Goal: Transaction & Acquisition: Purchase product/service

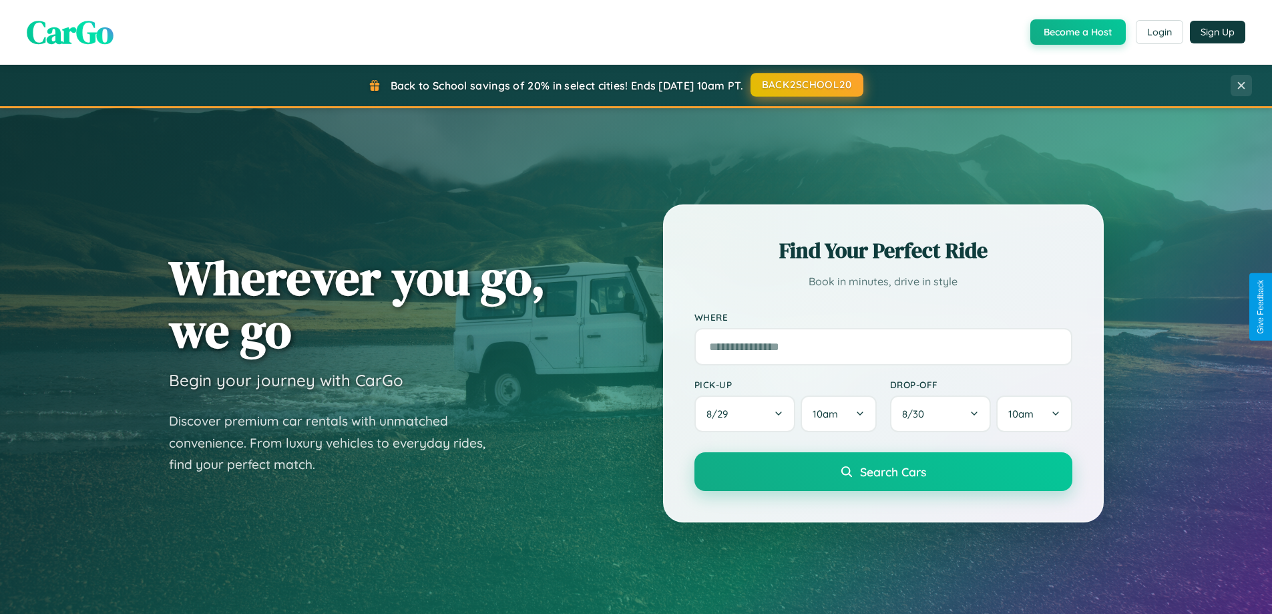
click at [806, 85] on button "BACK2SCHOOL20" at bounding box center [807, 85] width 113 height 24
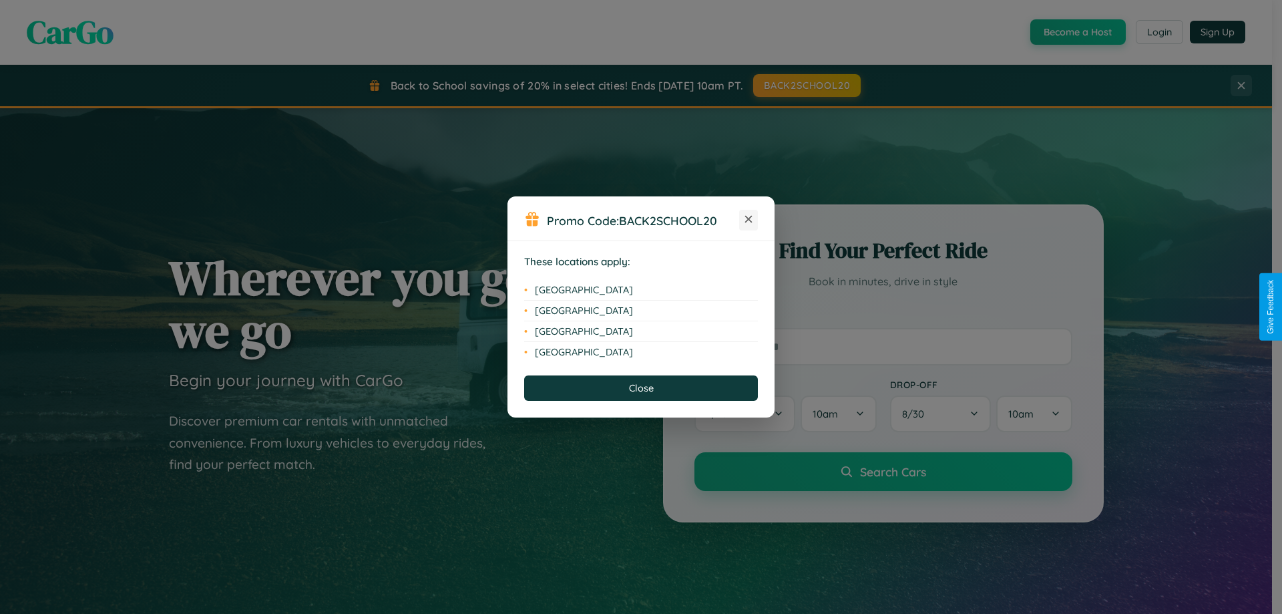
click at [749, 220] on icon at bounding box center [748, 219] width 7 height 7
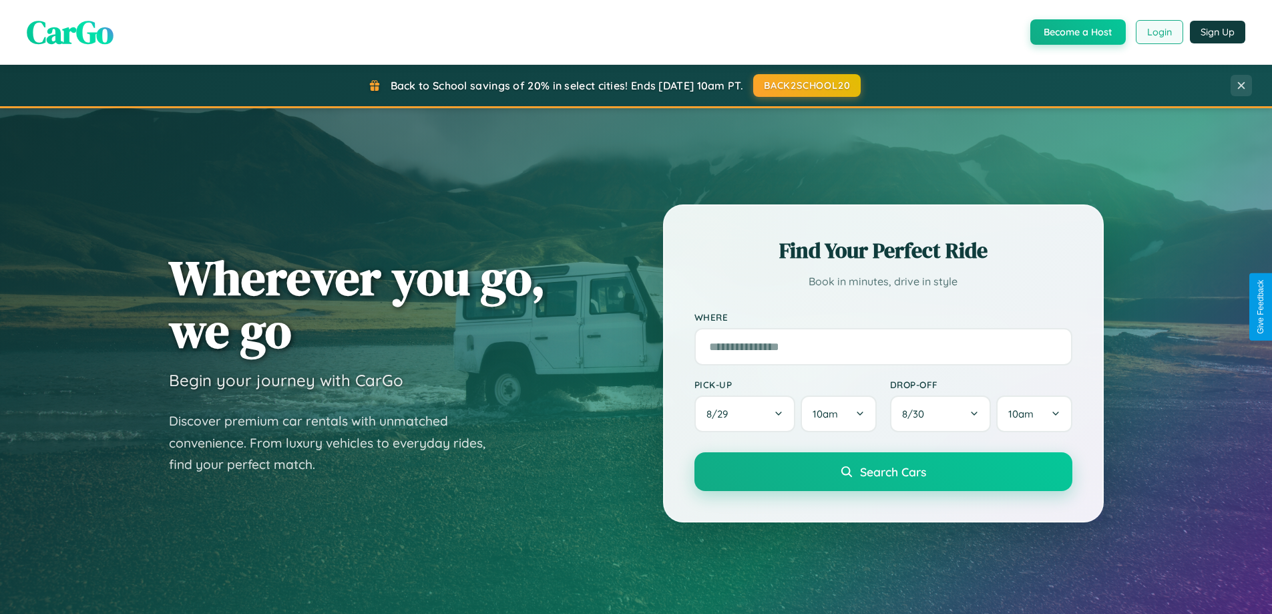
click at [1159, 32] on button "Login" at bounding box center [1159, 32] width 47 height 24
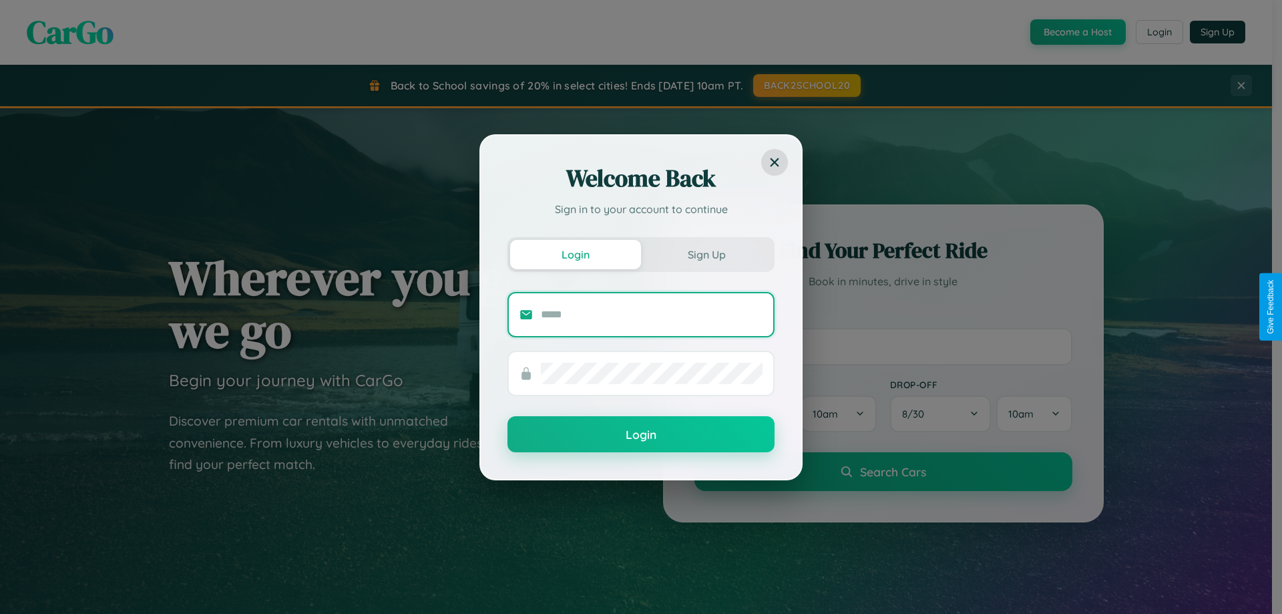
click at [652, 314] on input "text" at bounding box center [652, 314] width 222 height 21
type input "**********"
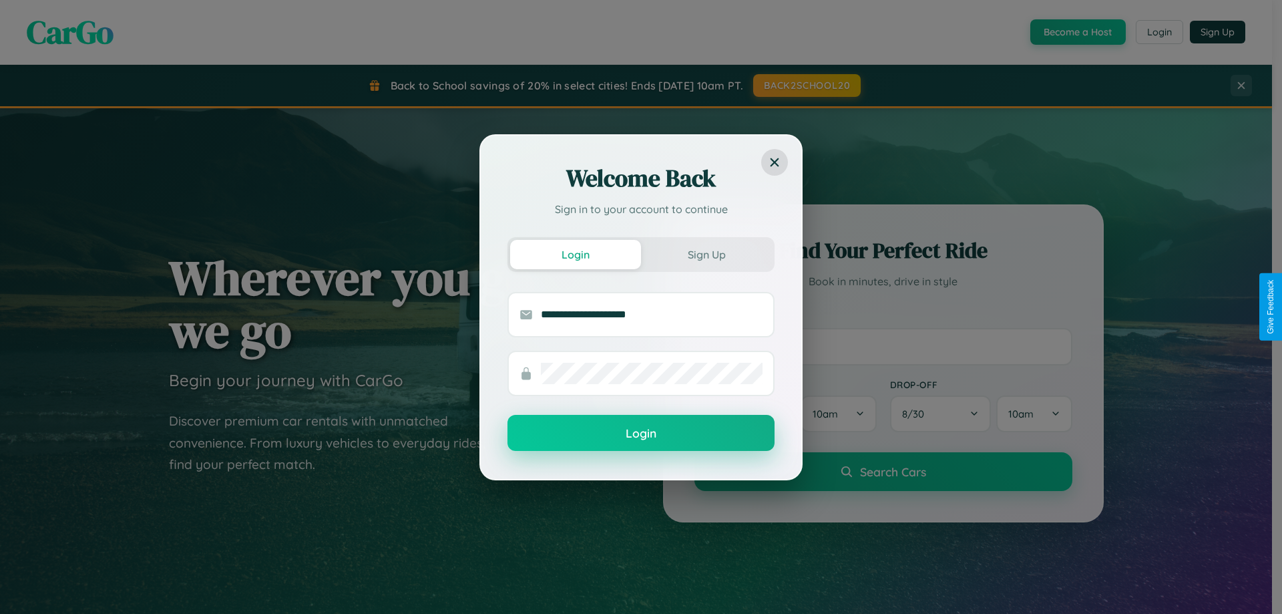
click at [641, 433] on button "Login" at bounding box center [641, 433] width 267 height 36
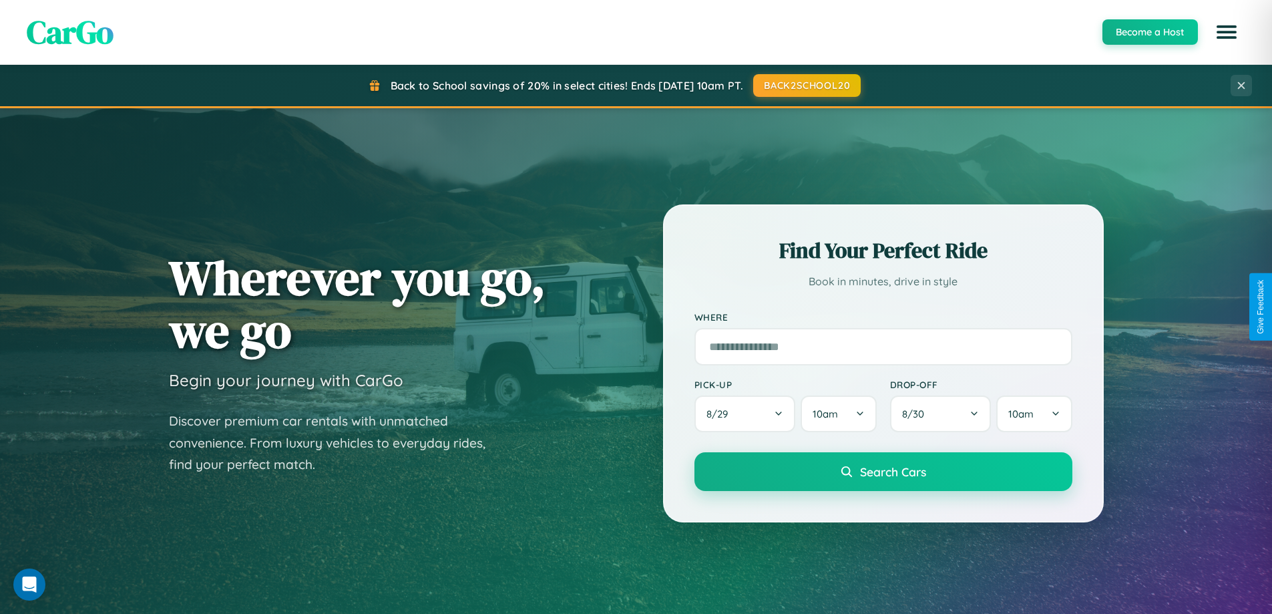
scroll to position [39, 0]
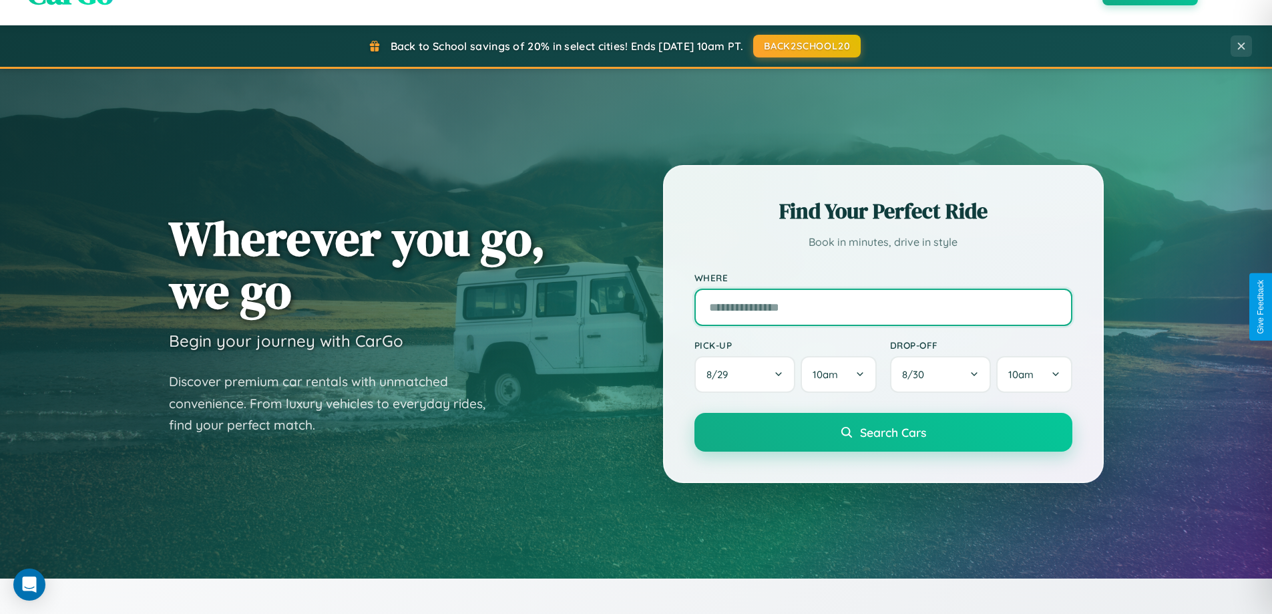
click at [883, 307] on input "text" at bounding box center [884, 307] width 378 height 37
type input "*******"
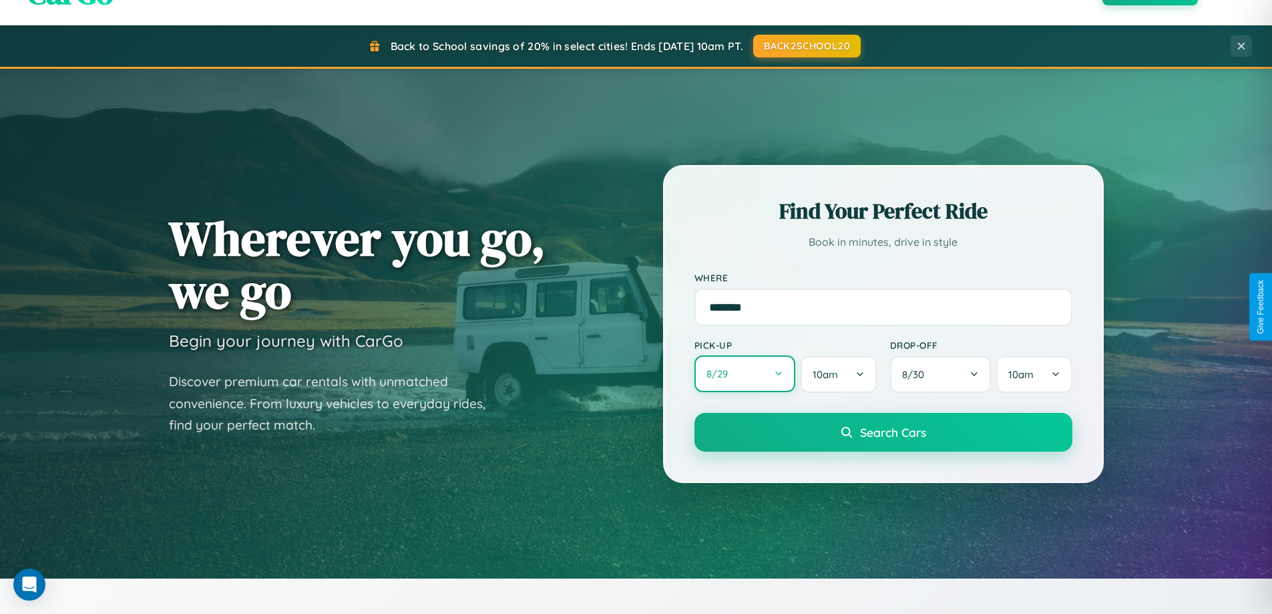
click at [745, 374] on button "8 / 29" at bounding box center [746, 373] width 102 height 37
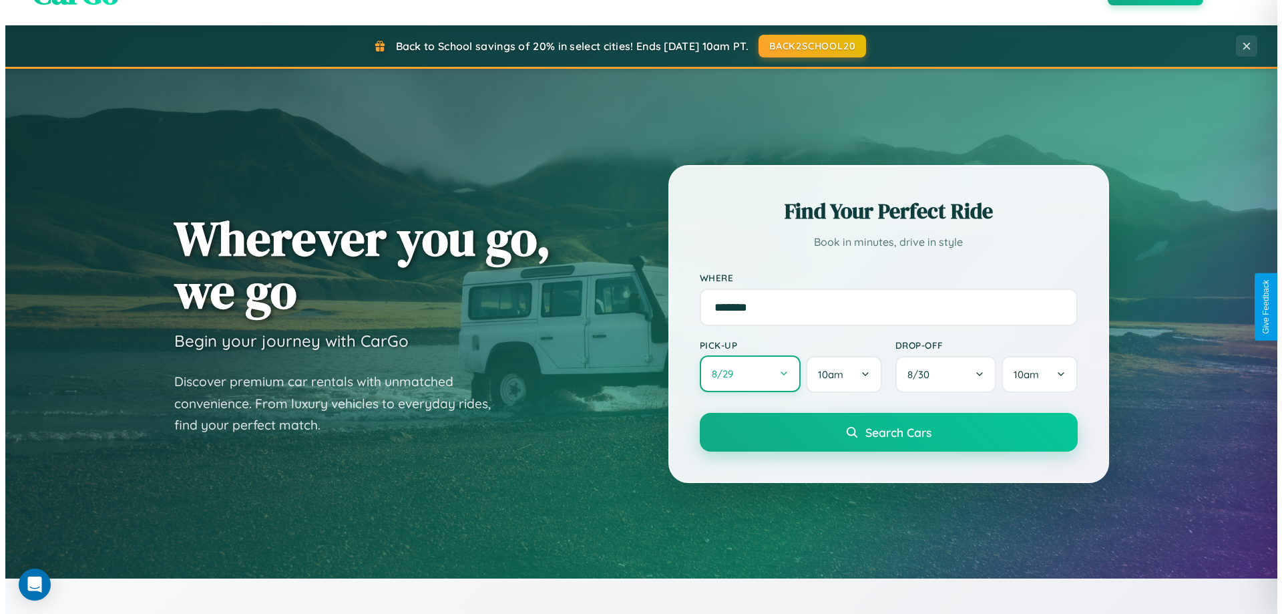
select select "*"
select select "****"
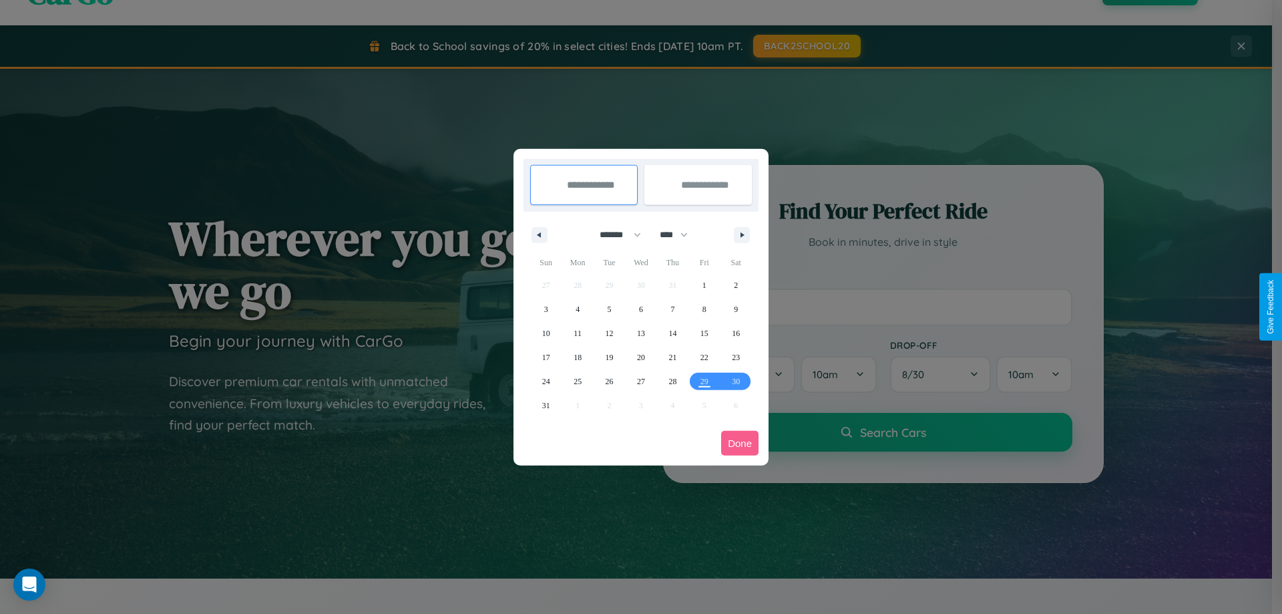
drag, startPoint x: 614, startPoint y: 234, endPoint x: 641, endPoint y: 268, distance: 42.8
click at [614, 234] on select "******* ******** ***** ***** *** **** **** ****** ********* ******* ******** **…" at bounding box center [618, 235] width 57 height 22
select select "*"
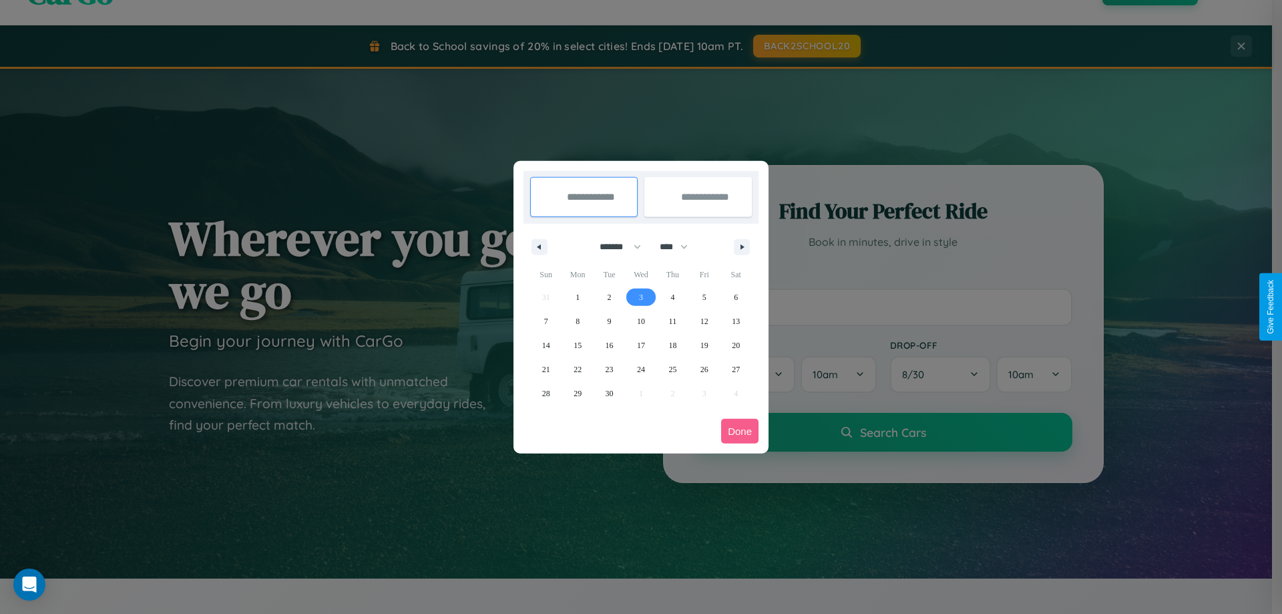
click at [640, 297] on span "3" at bounding box center [641, 297] width 4 height 24
type input "**********"
click at [640, 321] on span "10" at bounding box center [641, 321] width 8 height 24
type input "**********"
click at [740, 431] on button "Done" at bounding box center [739, 431] width 37 height 25
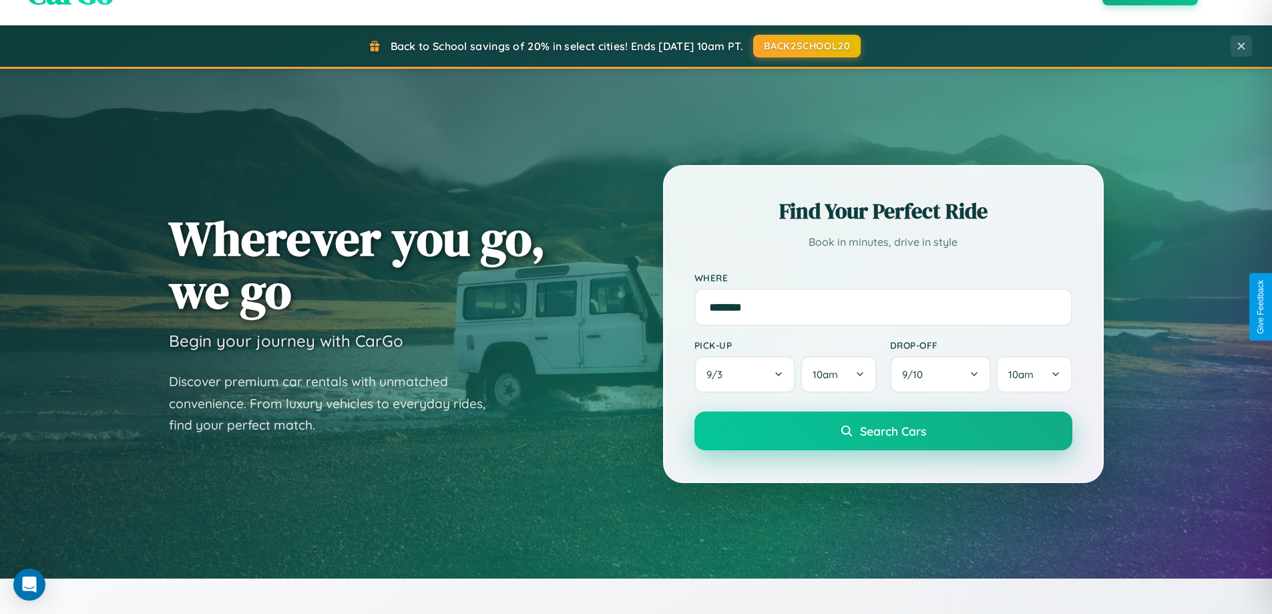
click at [883, 431] on span "Search Cars" at bounding box center [893, 430] width 66 height 15
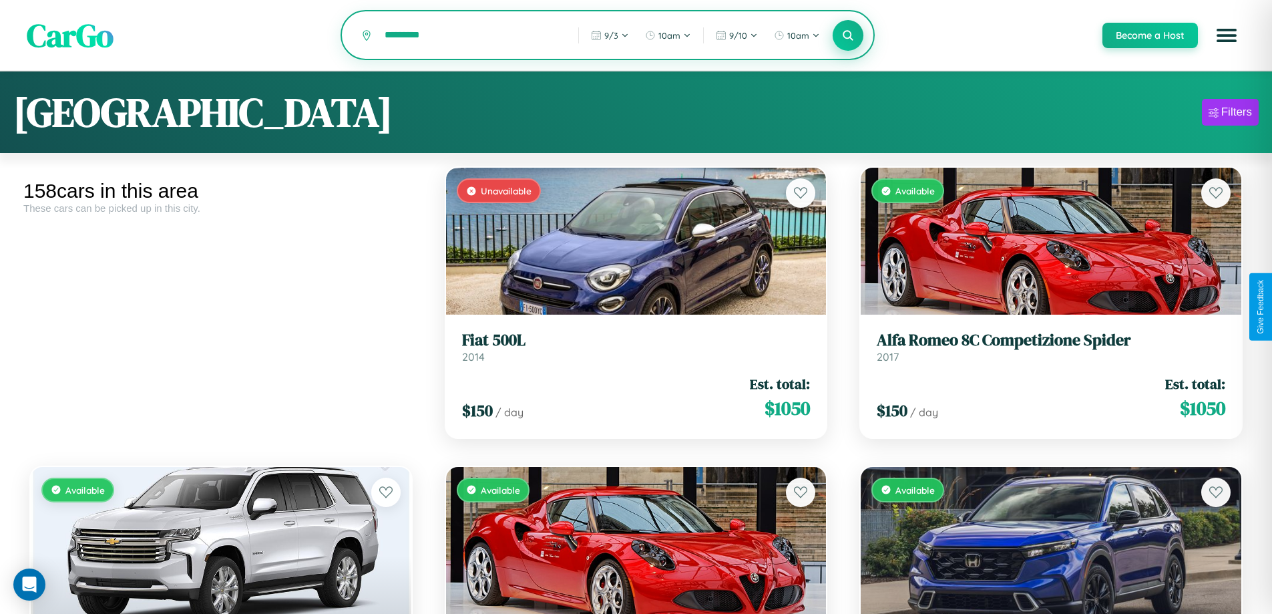
type input "*********"
click at [847, 36] on icon at bounding box center [848, 35] width 13 height 13
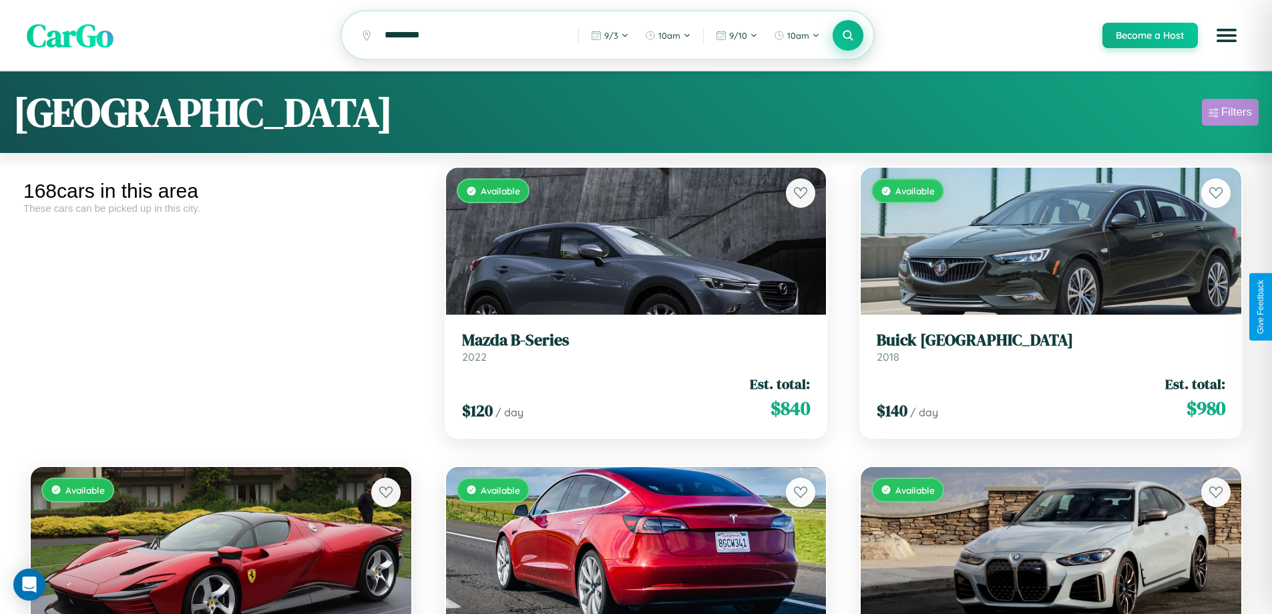
click at [1230, 114] on div "Filters" at bounding box center [1236, 112] width 31 height 13
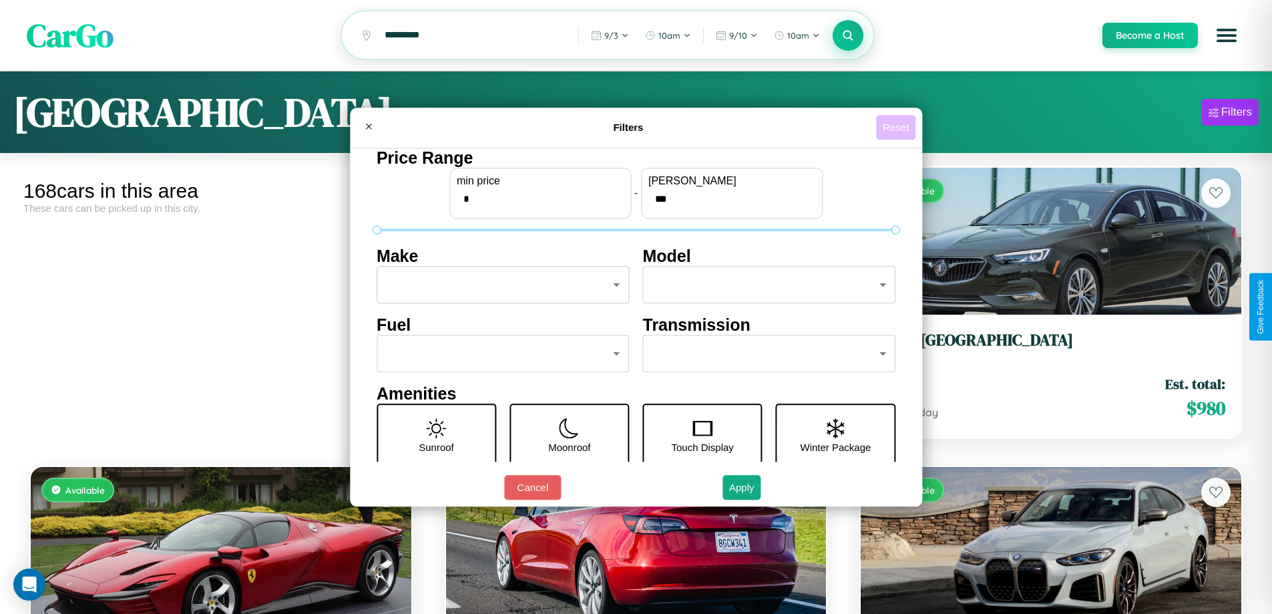
click at [898, 127] on button "Reset" at bounding box center [895, 127] width 39 height 25
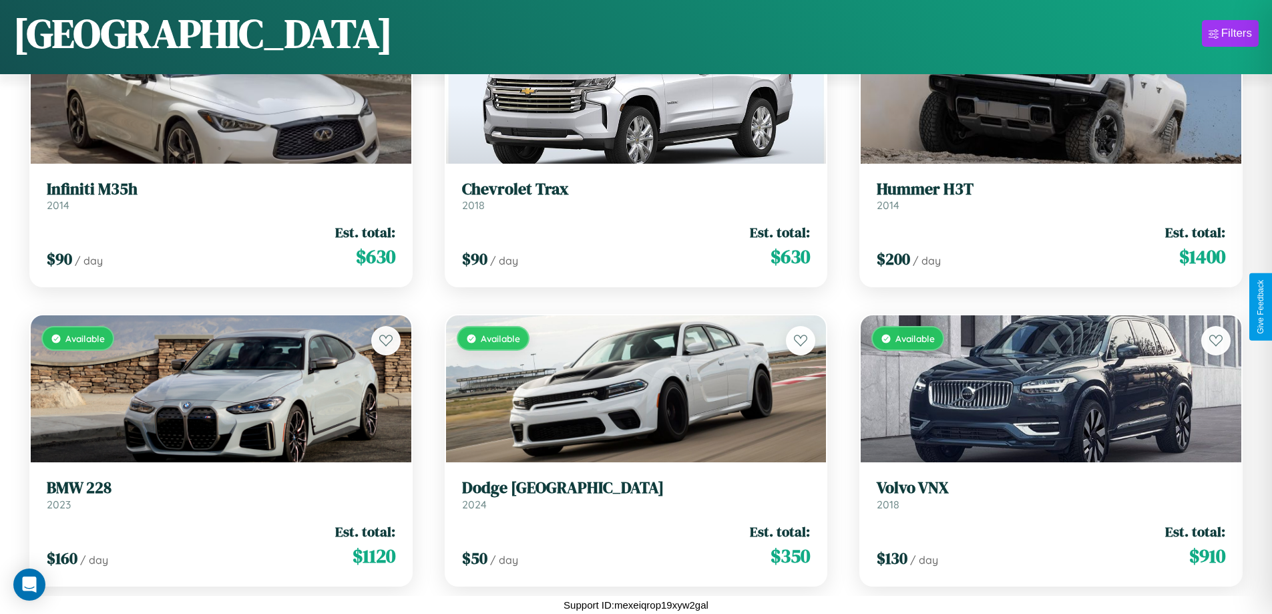
scroll to position [6767, 0]
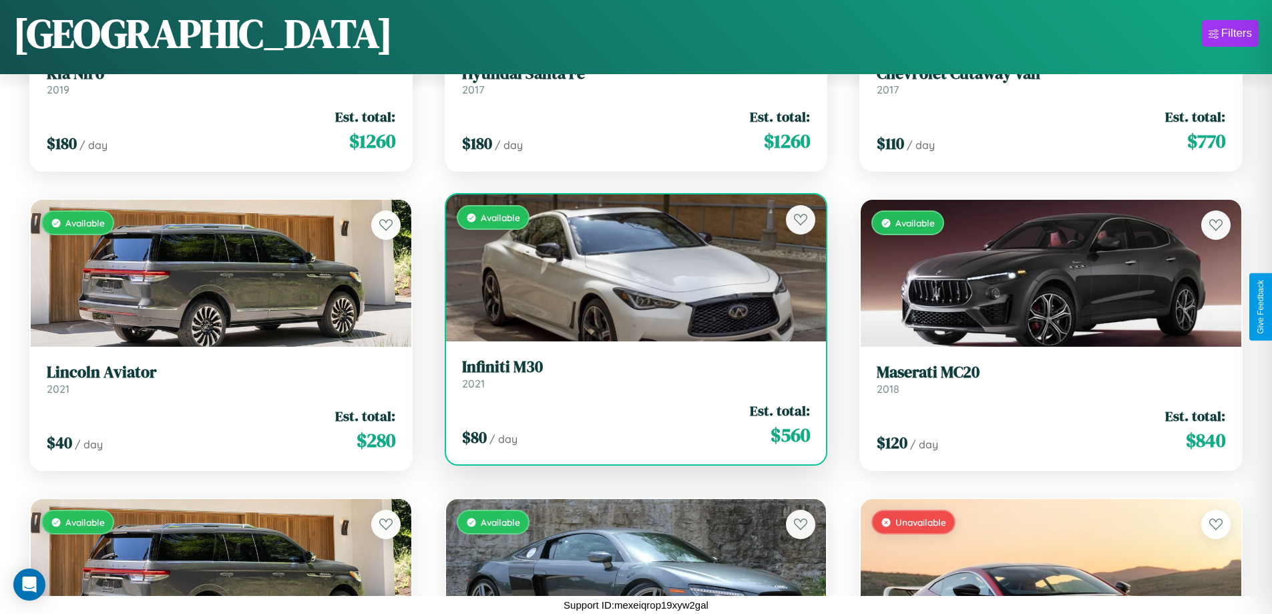
click at [630, 270] on div "Available" at bounding box center [636, 267] width 381 height 147
click at [630, 268] on div "Available" at bounding box center [636, 267] width 381 height 147
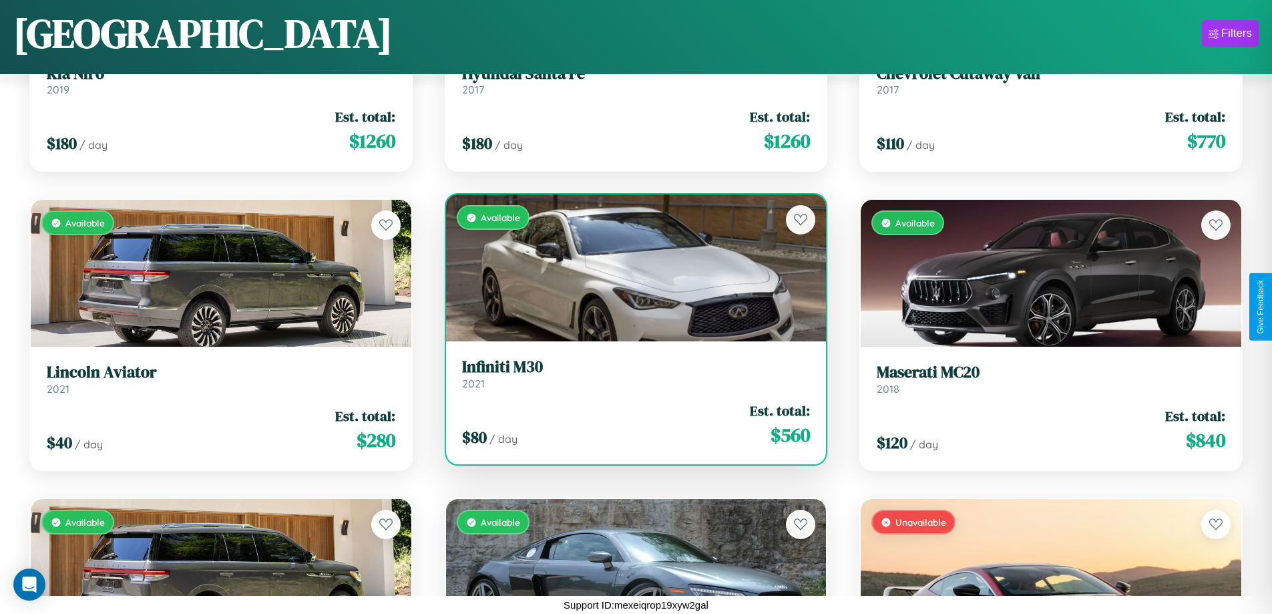
click at [630, 268] on div "Available" at bounding box center [636, 267] width 381 height 147
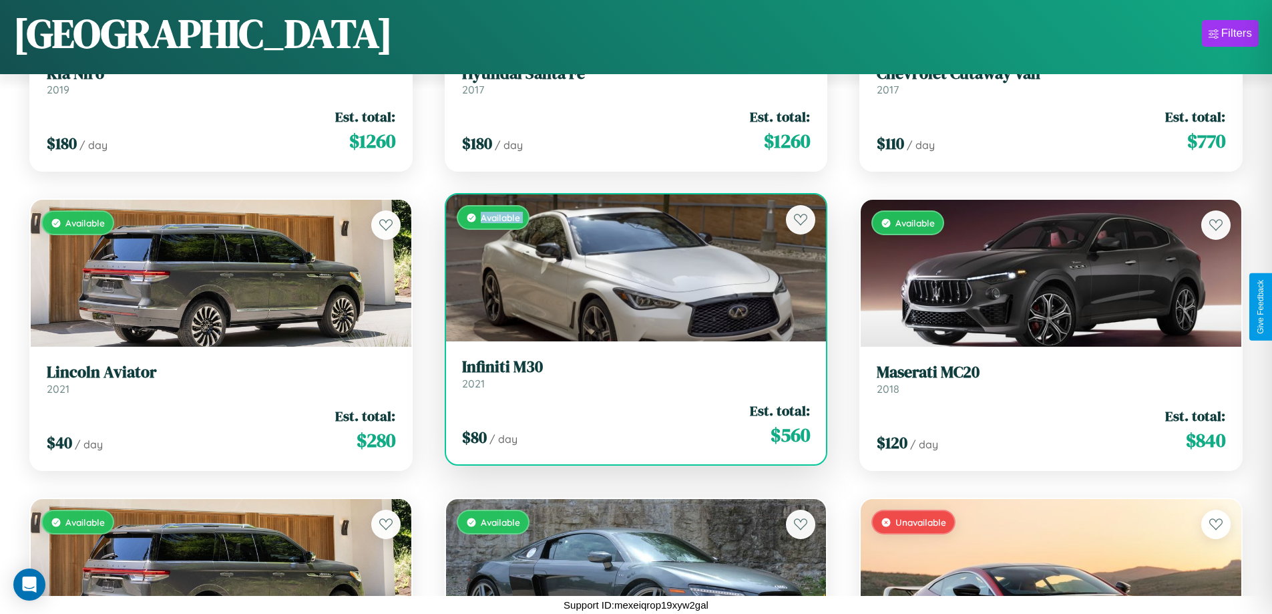
click at [630, 268] on div "Available" at bounding box center [636, 267] width 381 height 147
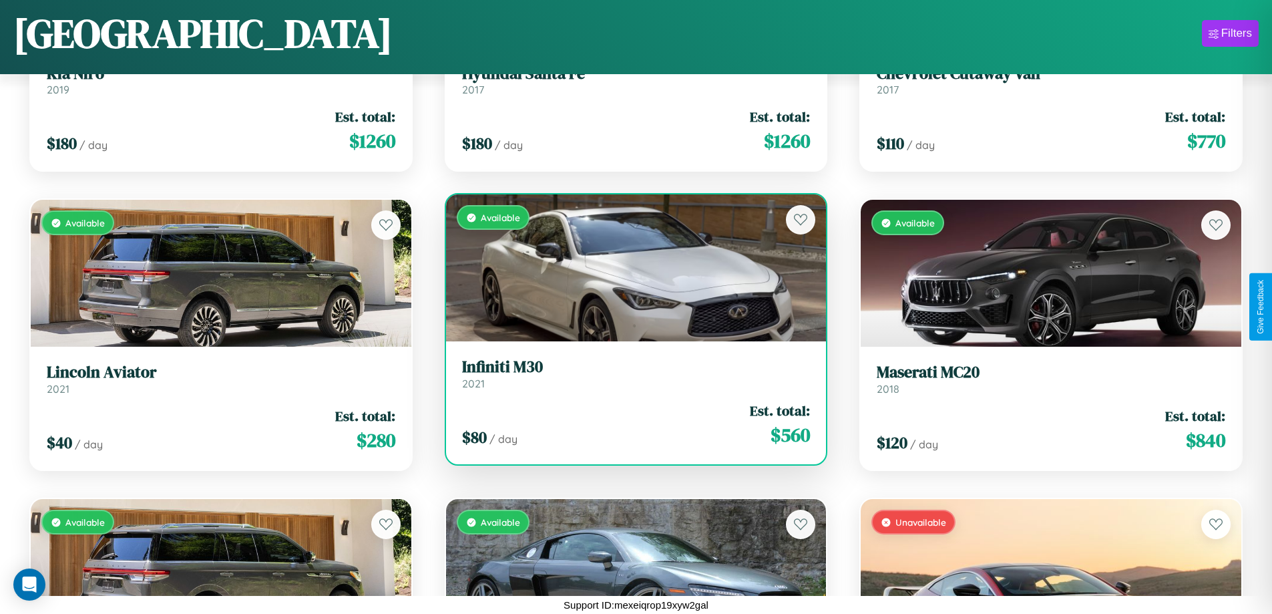
click at [630, 268] on div "Available" at bounding box center [636, 267] width 381 height 147
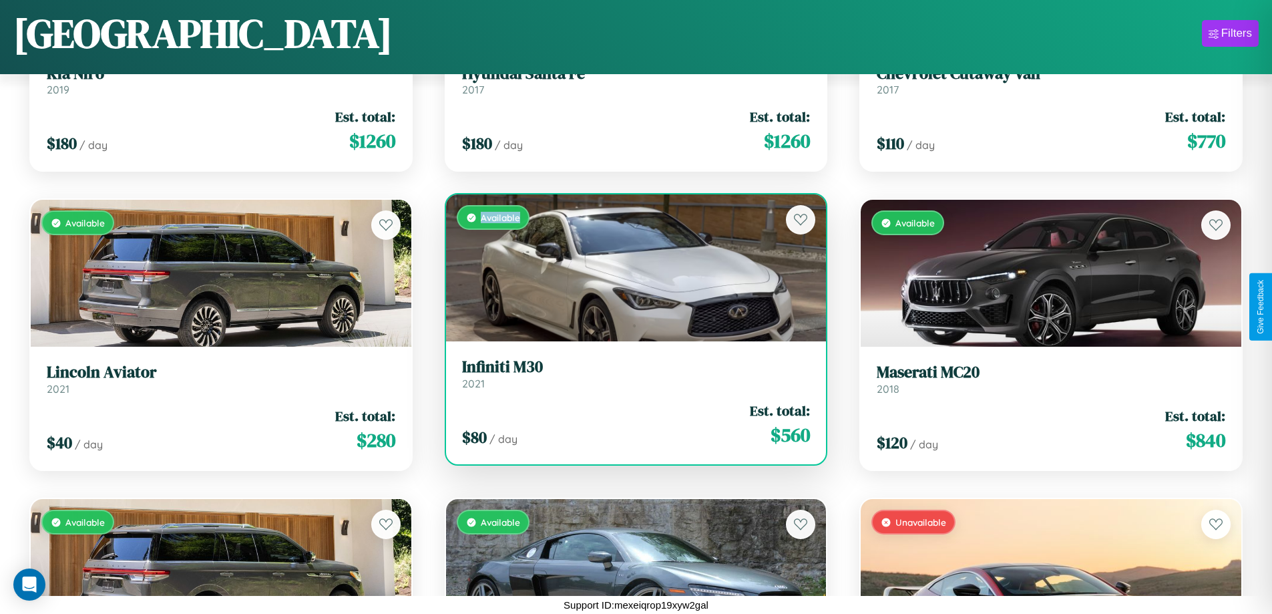
click at [630, 268] on div "Available" at bounding box center [636, 267] width 381 height 147
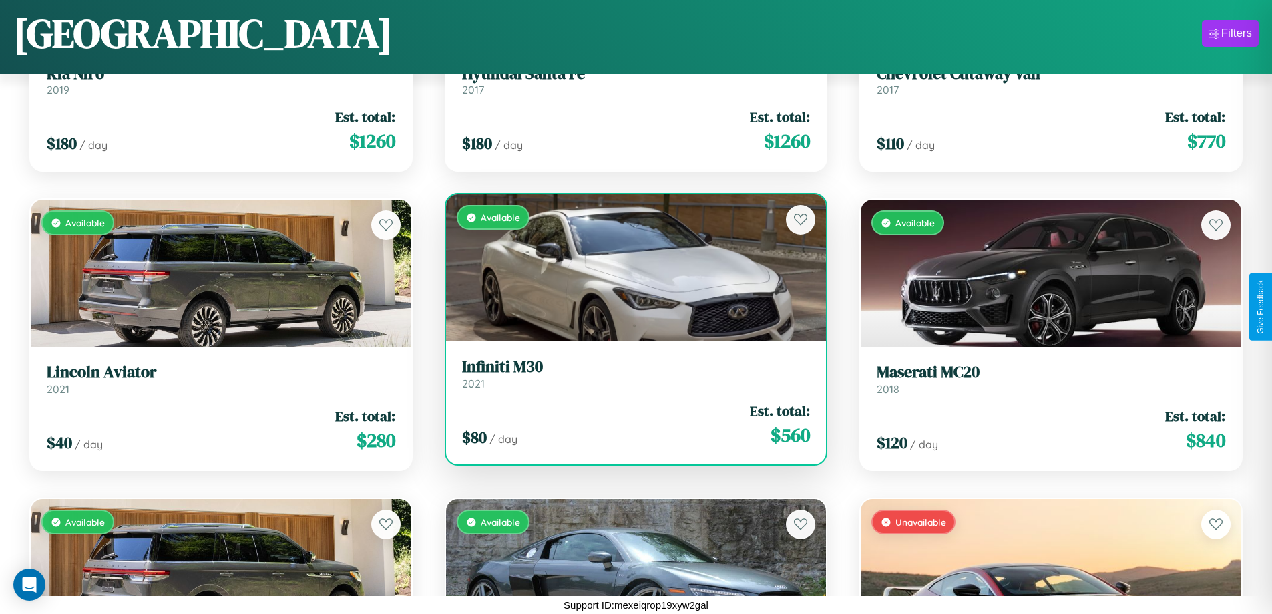
click at [630, 373] on h3 "Infiniti M30" at bounding box center [636, 366] width 349 height 19
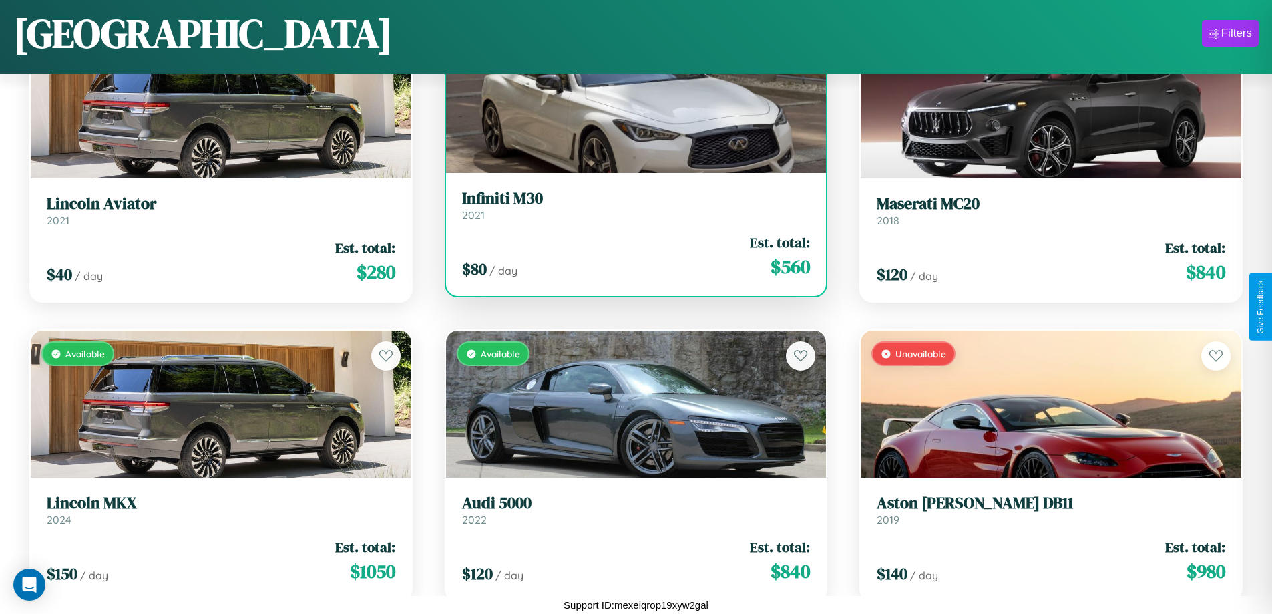
scroll to position [7365, 0]
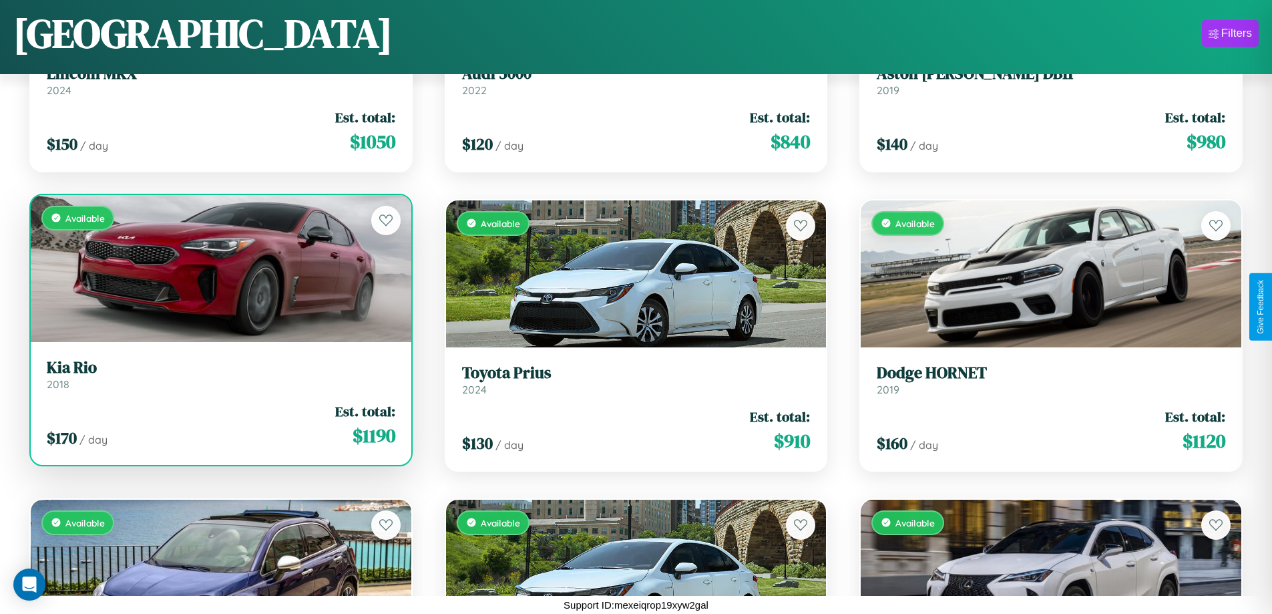
click at [219, 377] on link "Kia Rio 2018" at bounding box center [221, 374] width 349 height 33
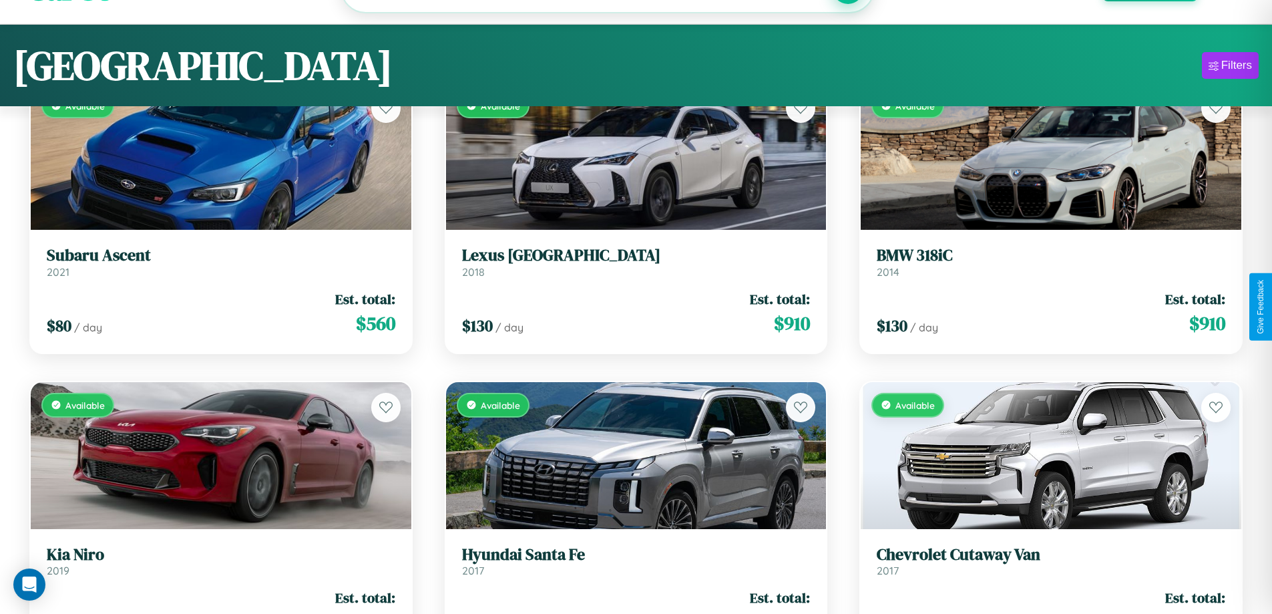
scroll to position [0, 0]
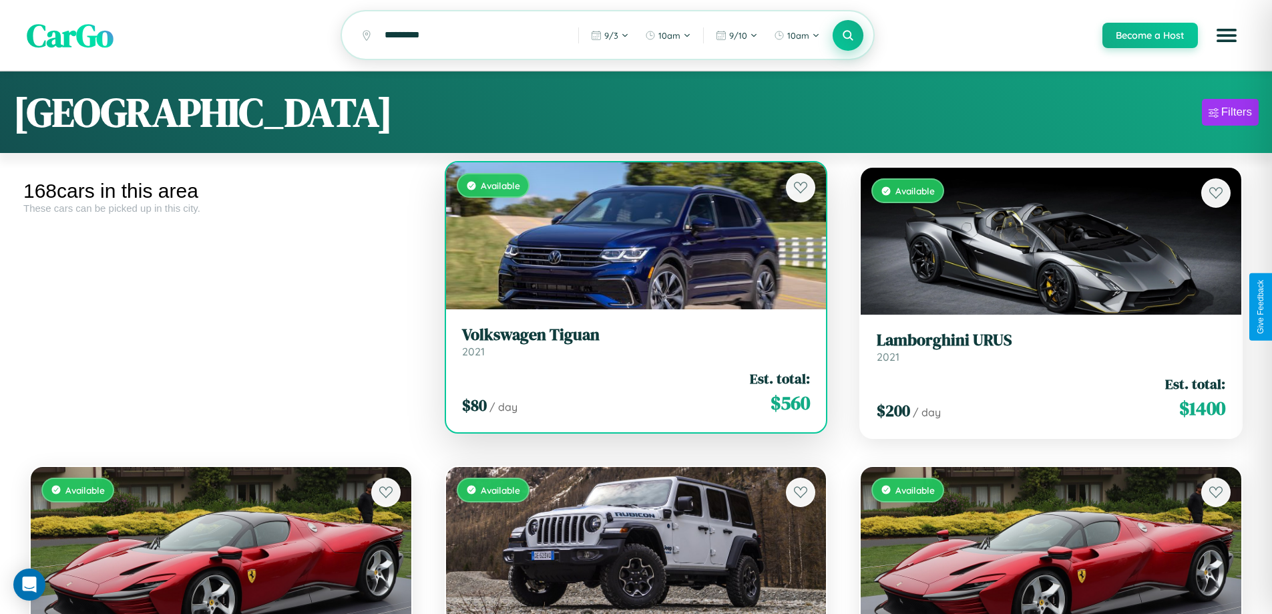
click at [630, 343] on h3 "Volkswagen Tiguan" at bounding box center [636, 334] width 349 height 19
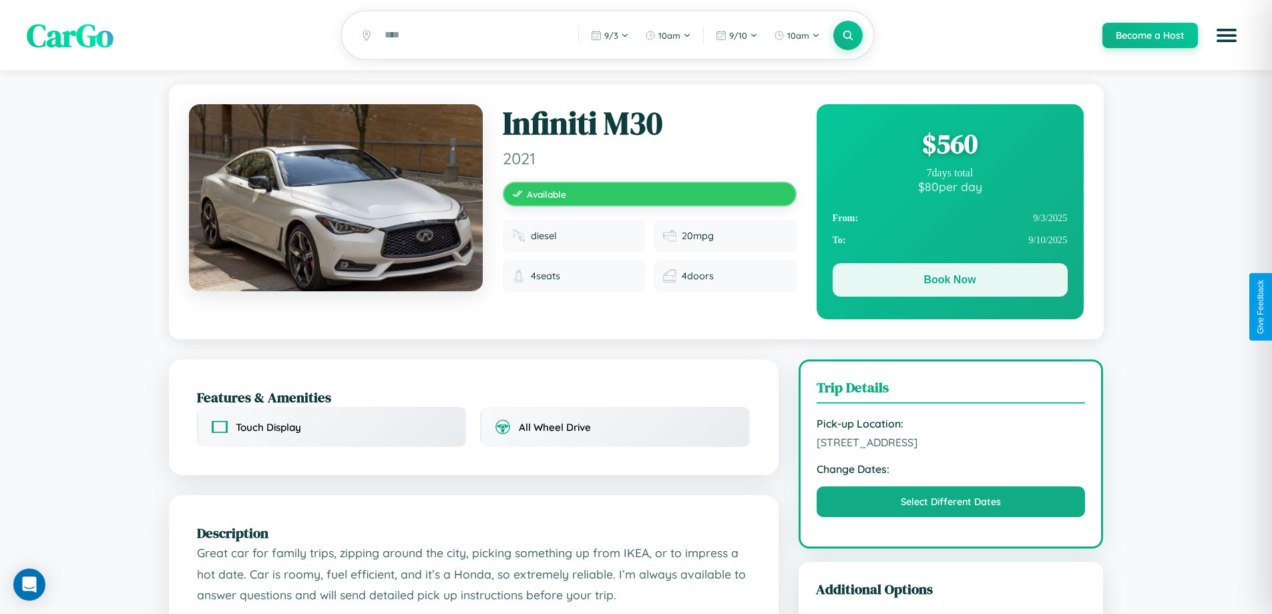
click at [950, 282] on button "Book Now" at bounding box center [950, 279] width 235 height 33
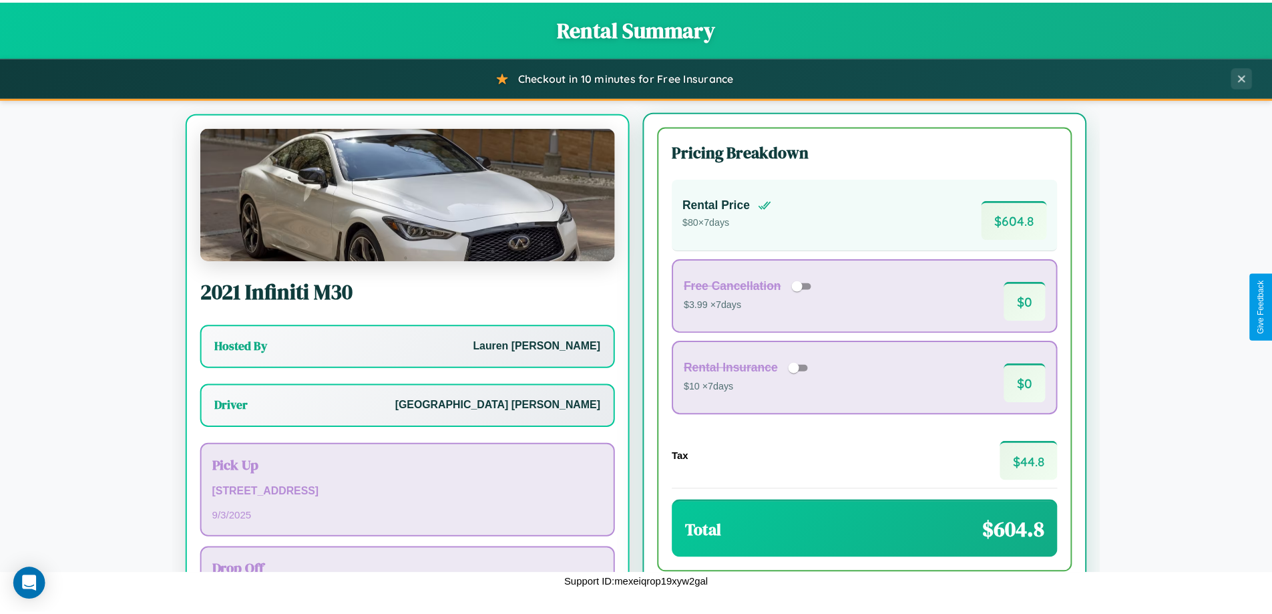
scroll to position [62, 0]
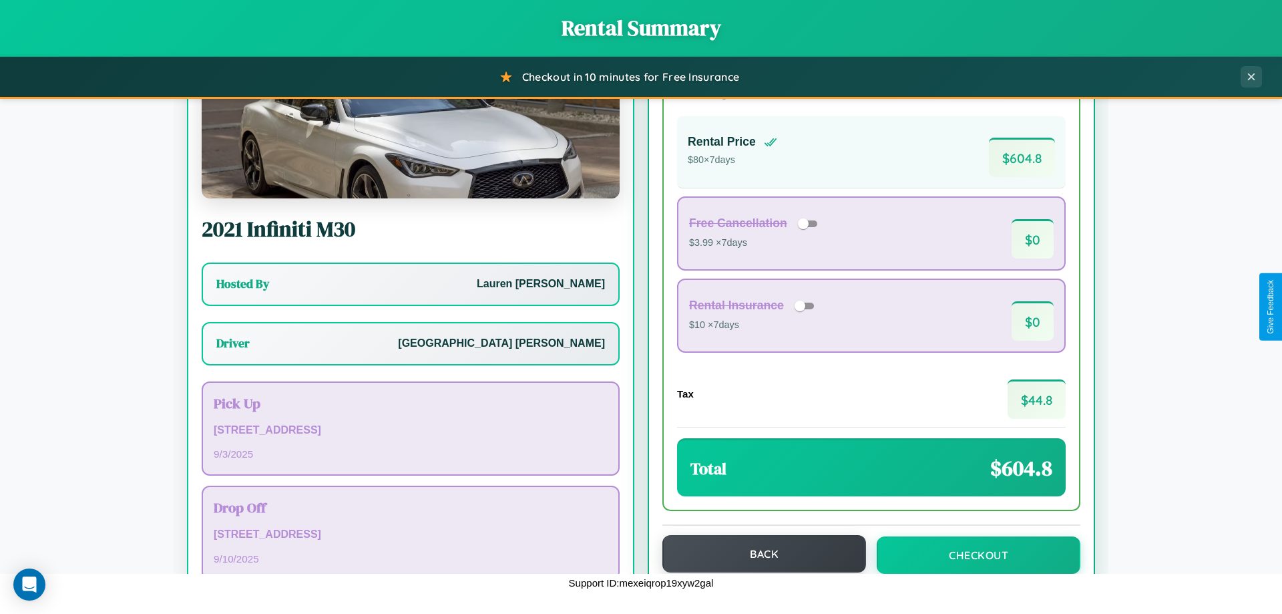
click at [758, 554] on button "Back" at bounding box center [764, 553] width 204 height 37
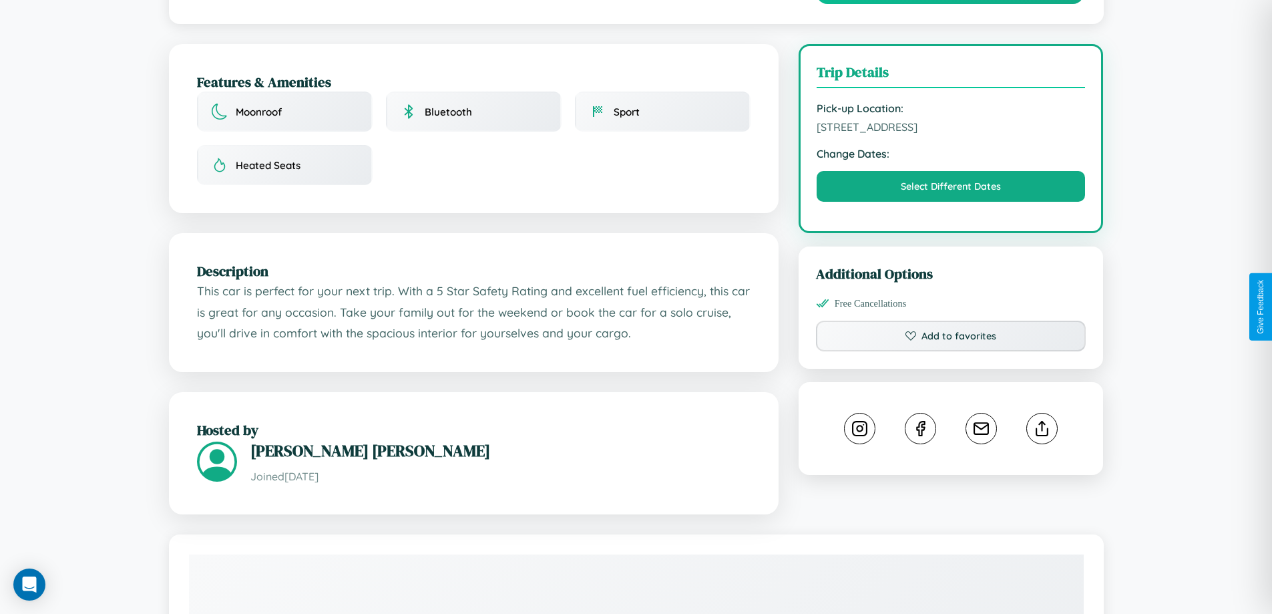
scroll to position [347, 0]
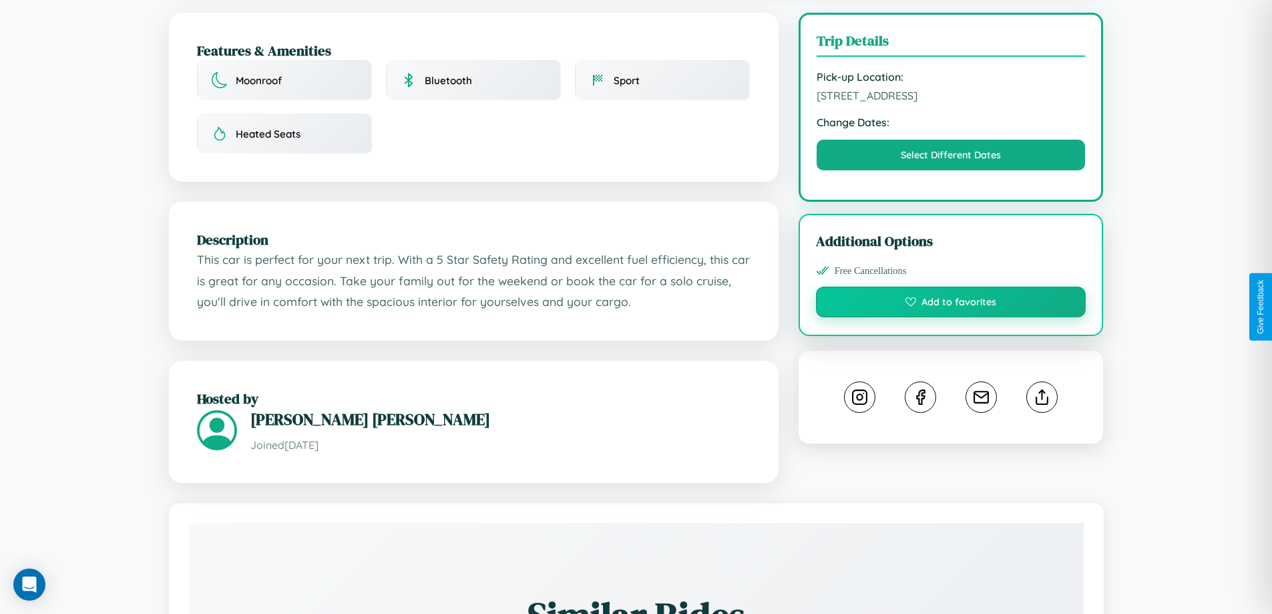
click at [951, 304] on button "Add to favorites" at bounding box center [951, 302] width 270 height 31
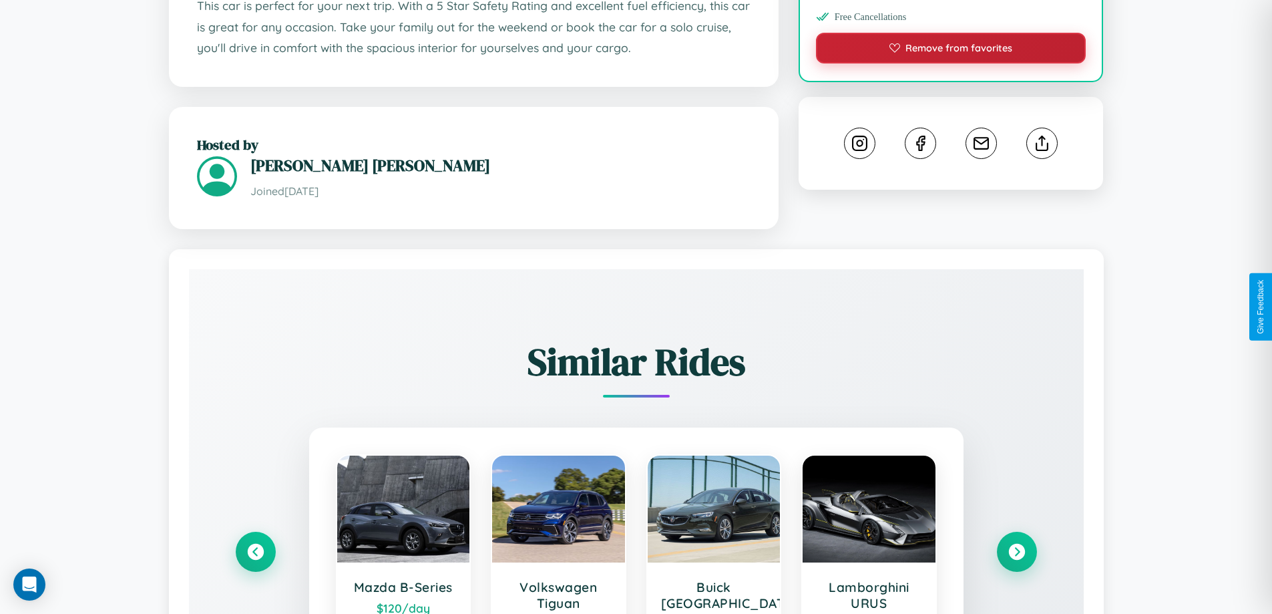
scroll to position [783, 0]
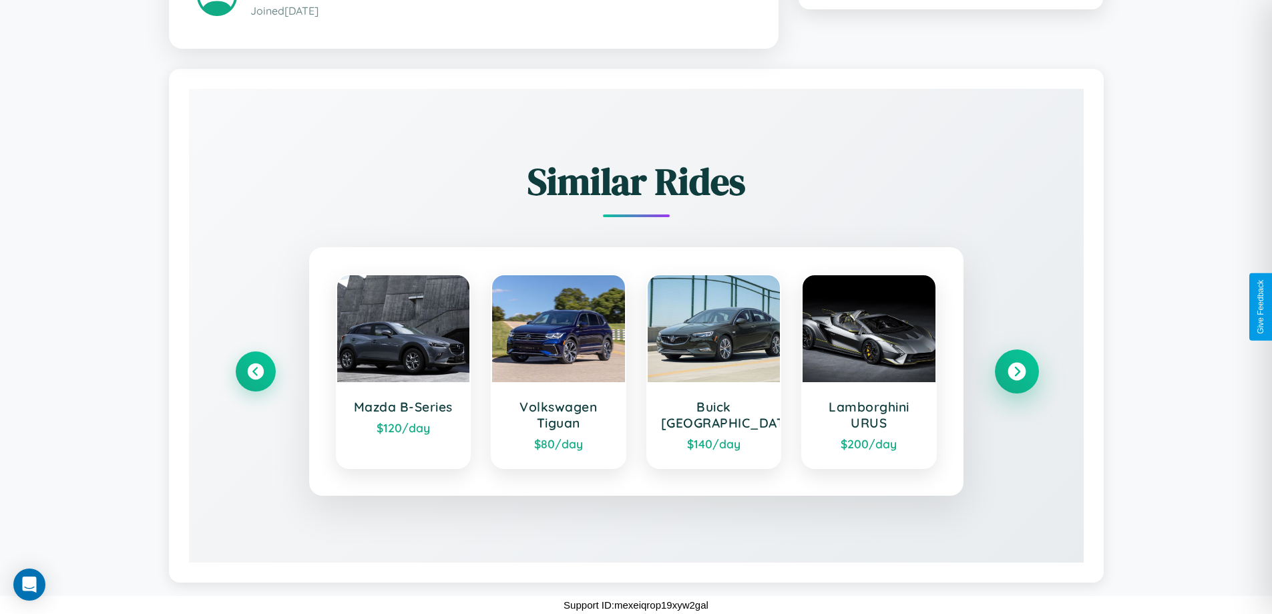
click at [1016, 371] on icon at bounding box center [1017, 371] width 18 height 18
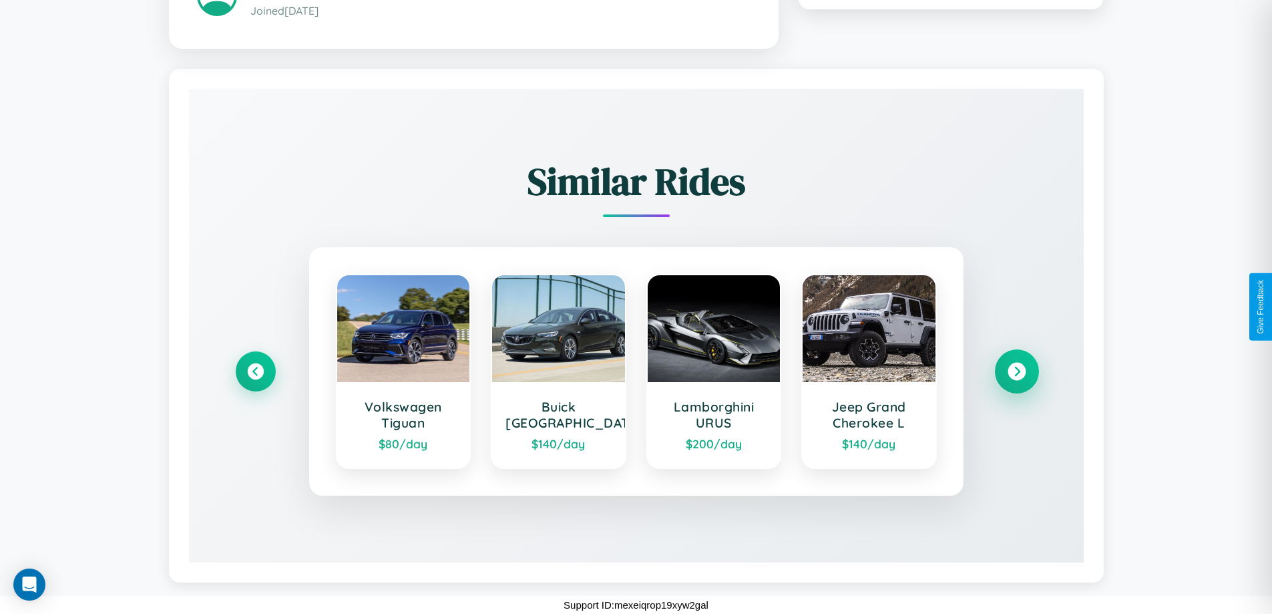
click at [1016, 371] on icon at bounding box center [1017, 371] width 18 height 18
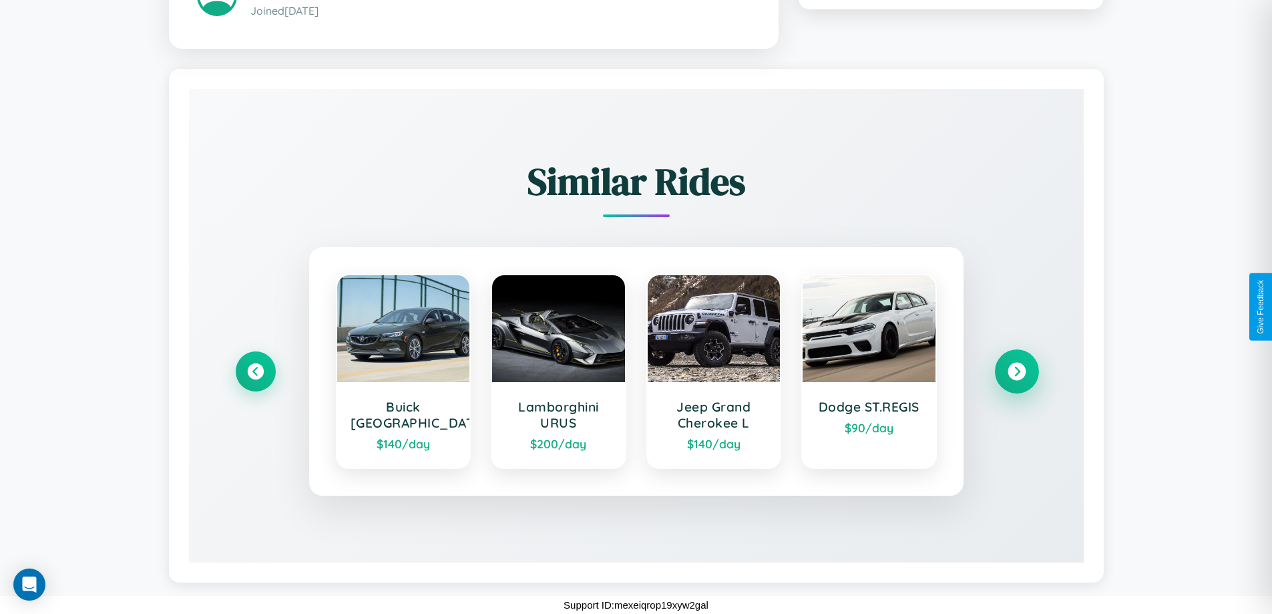
click at [1016, 371] on icon at bounding box center [1017, 371] width 18 height 18
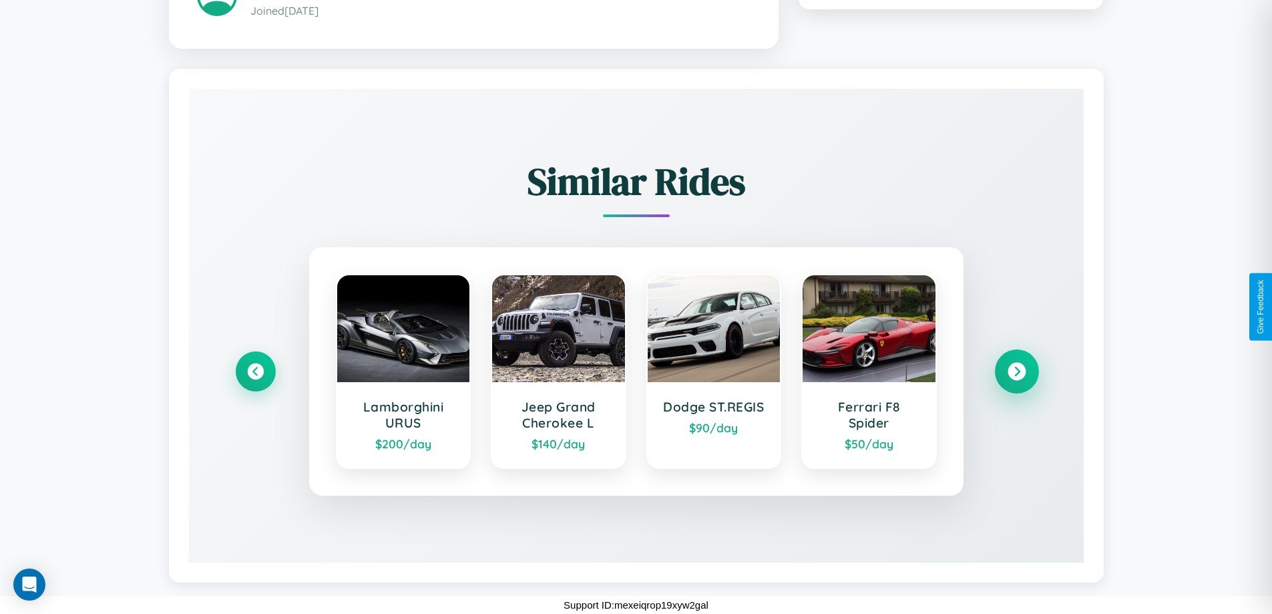
click at [1016, 371] on icon at bounding box center [1017, 371] width 18 height 18
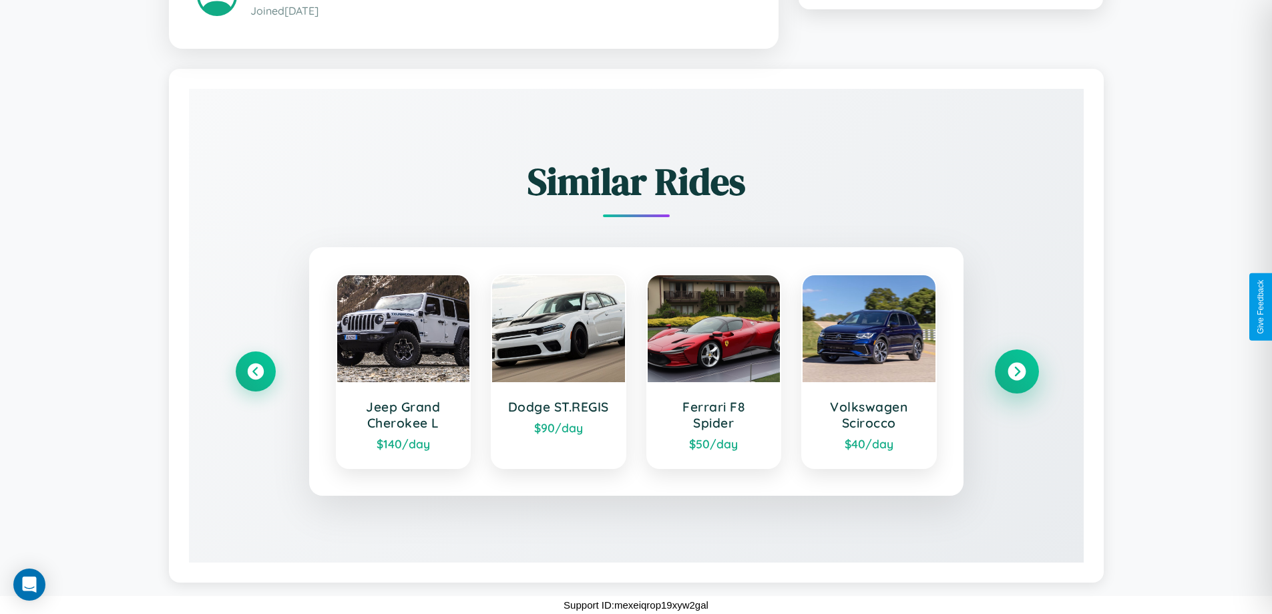
click at [1016, 371] on icon at bounding box center [1017, 371] width 18 height 18
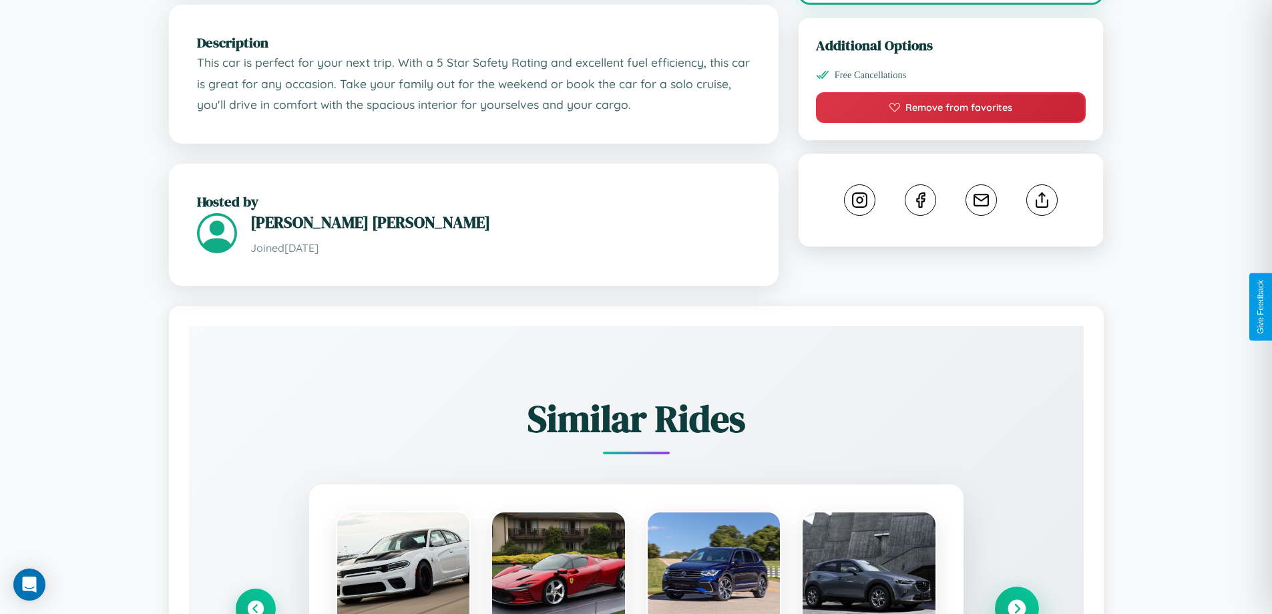
scroll to position [439, 0]
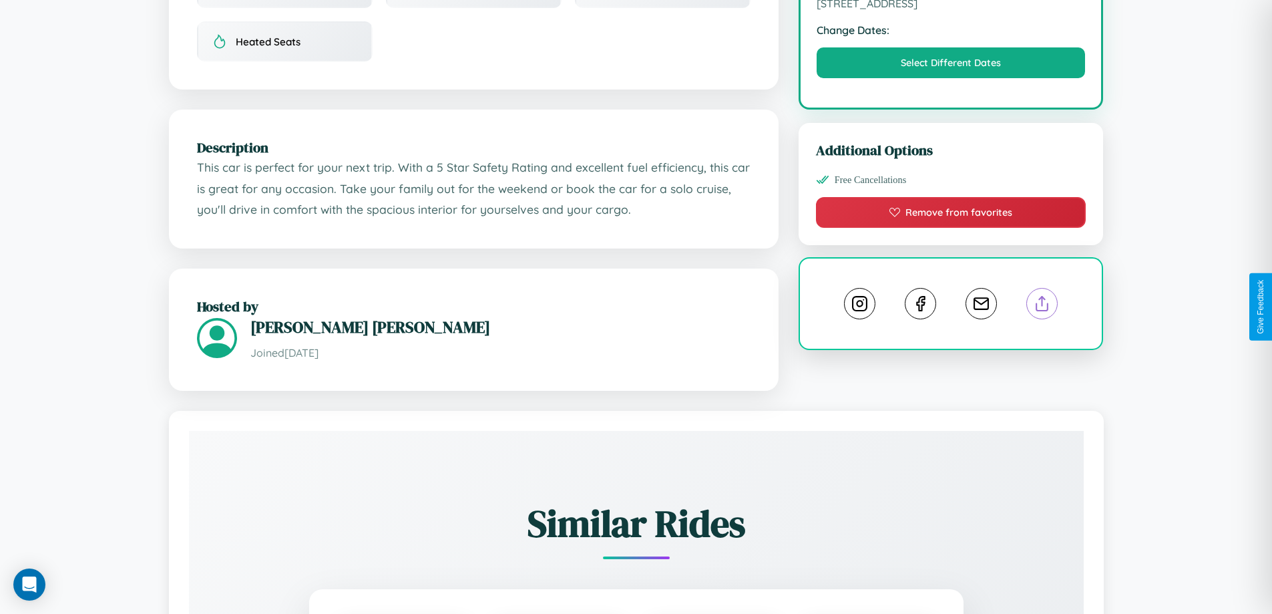
click at [1042, 305] on line at bounding box center [1042, 301] width 0 height 9
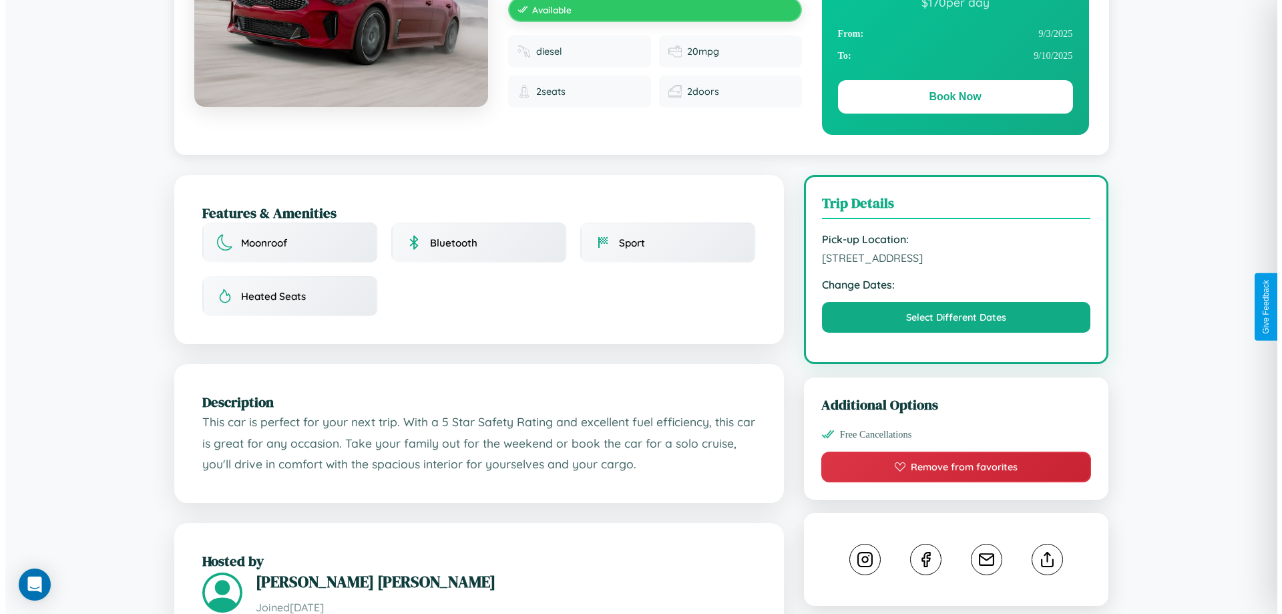
scroll to position [0, 0]
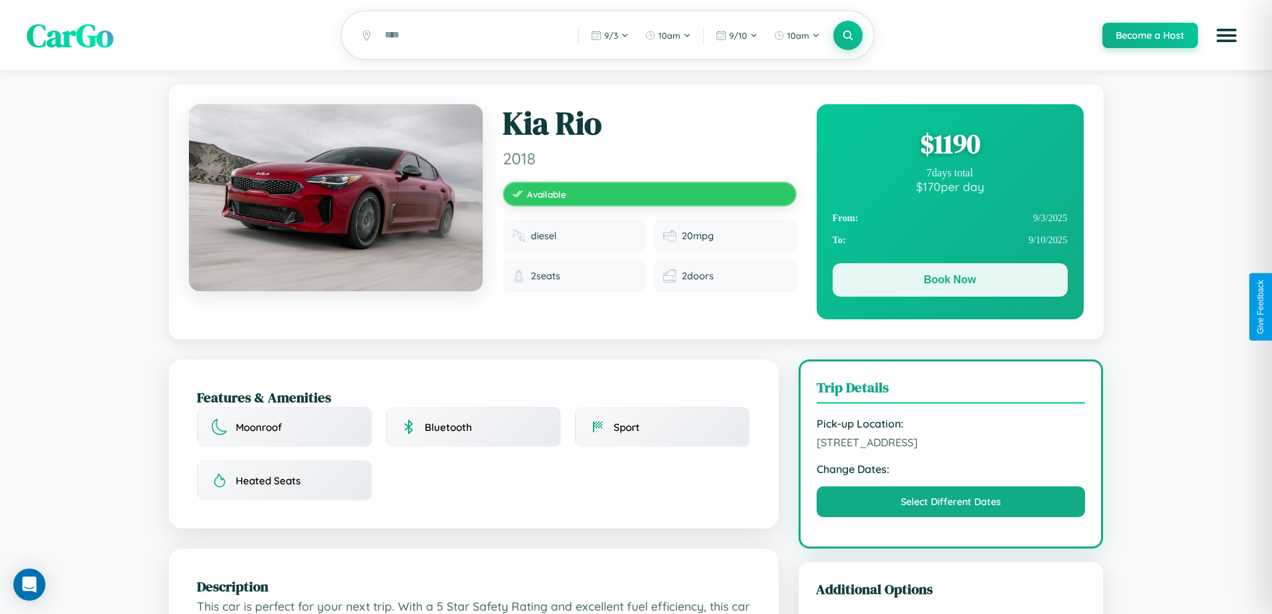
click at [950, 282] on button "Book Now" at bounding box center [950, 279] width 235 height 33
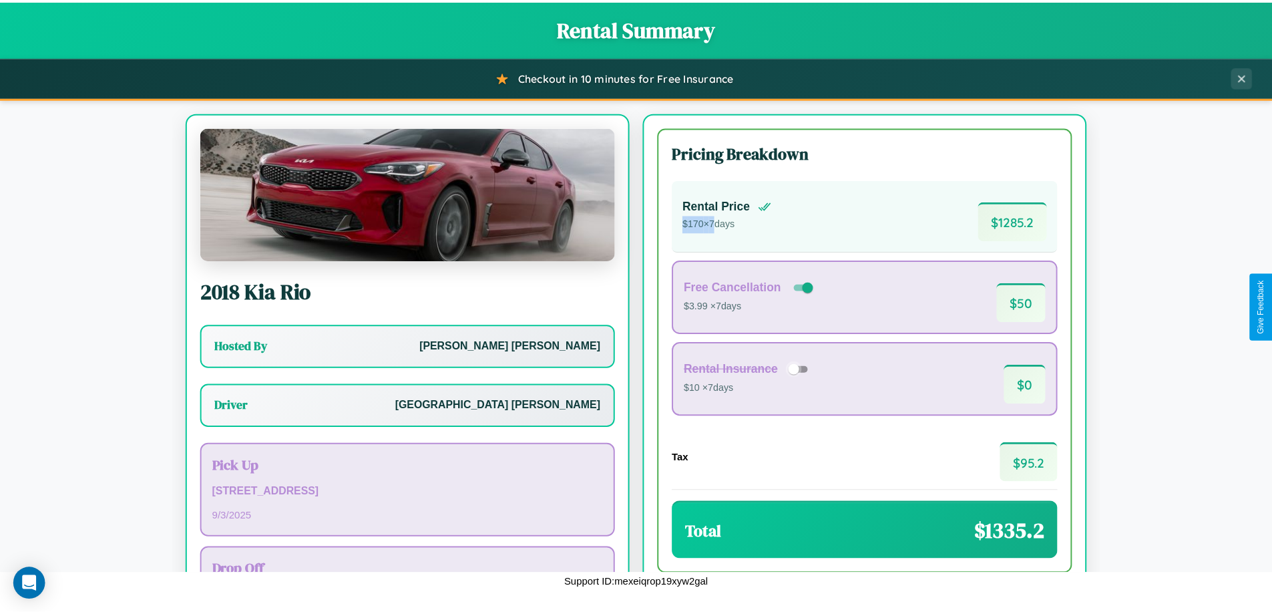
scroll to position [96, 0]
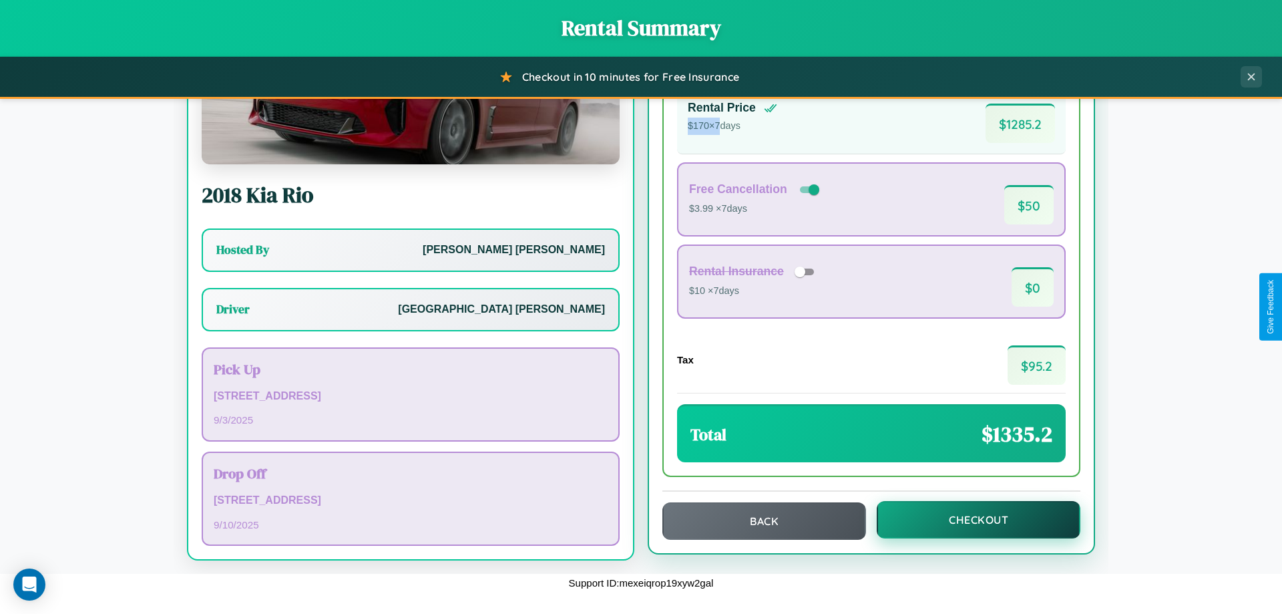
click at [970, 520] on button "Checkout" at bounding box center [979, 519] width 204 height 37
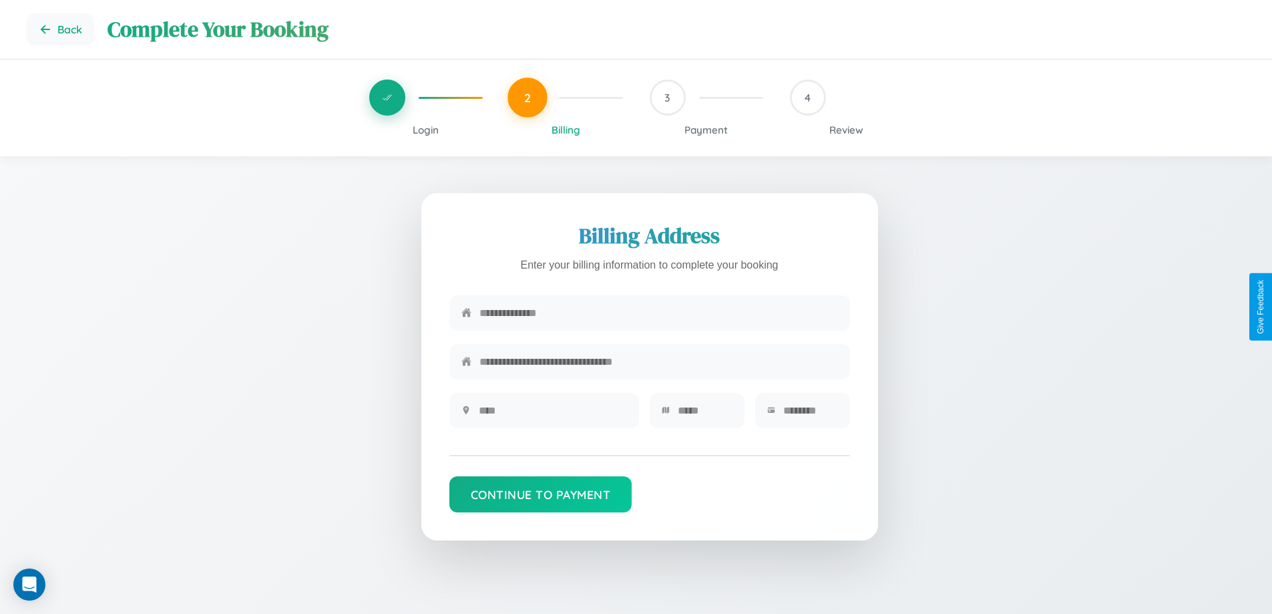
click at [658, 315] on input "text" at bounding box center [659, 313] width 359 height 33
type input "**********"
click at [552, 415] on input "text" at bounding box center [553, 410] width 148 height 33
type input "********"
click at [705, 415] on input "text" at bounding box center [705, 410] width 55 height 33
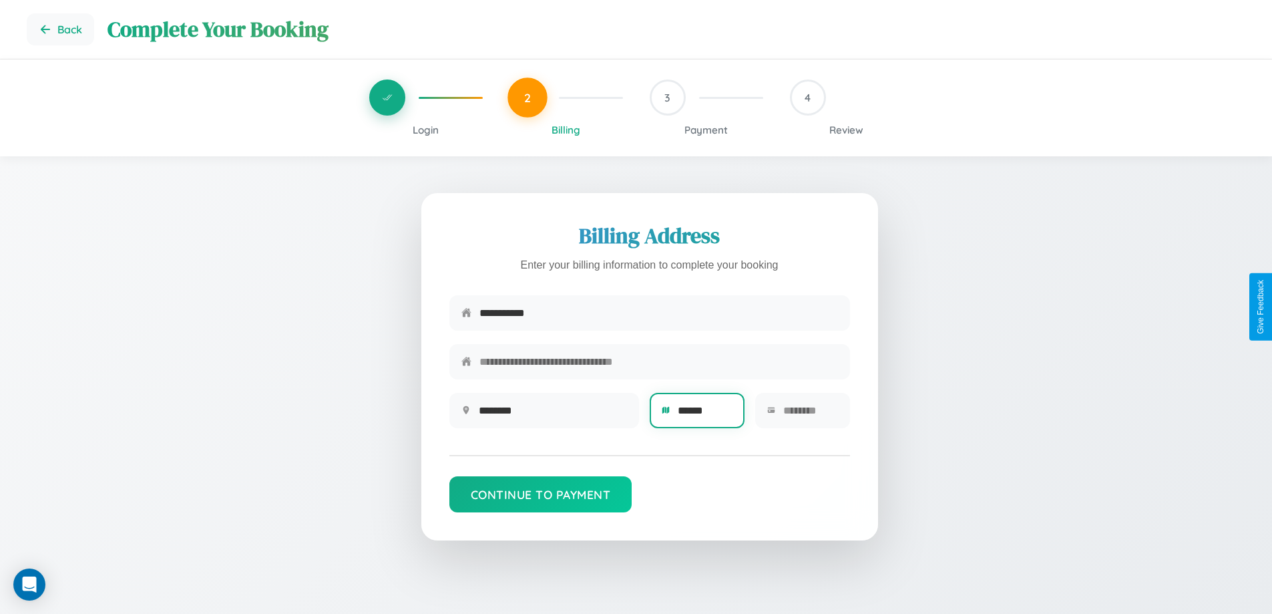
type input "******"
click at [810, 415] on input "text" at bounding box center [810, 410] width 55 height 33
type input "*****"
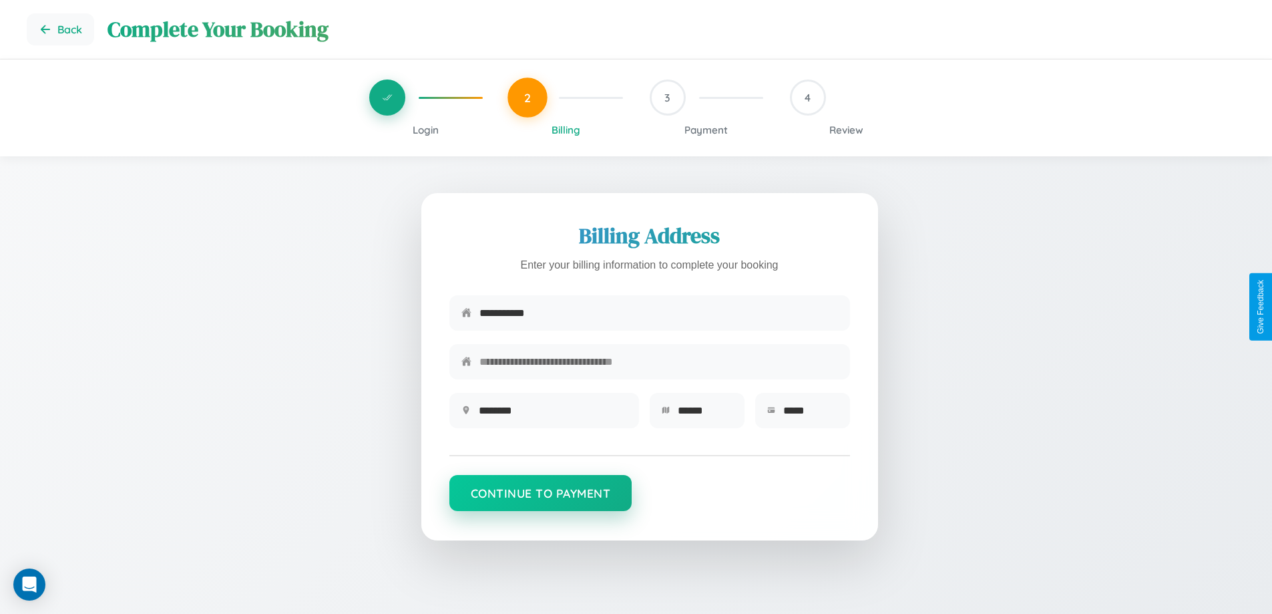
click at [540, 499] on button "Continue to Payment" at bounding box center [540, 493] width 183 height 36
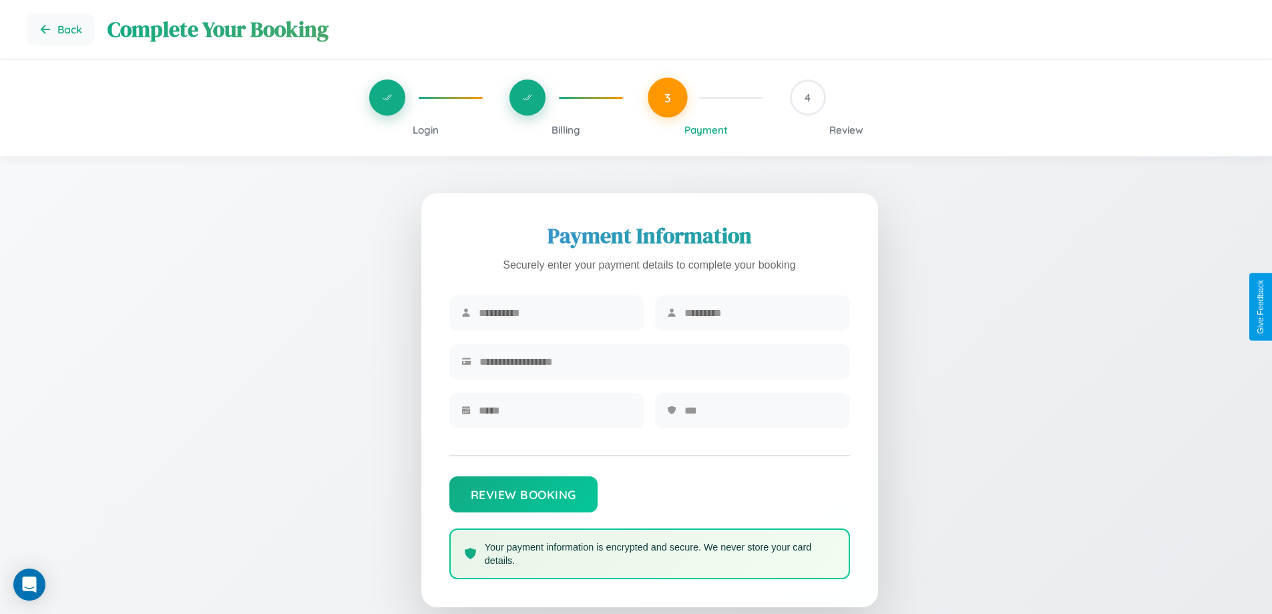
click at [555, 313] on input "text" at bounding box center [556, 313] width 154 height 33
type input "******"
click at [761, 313] on input "text" at bounding box center [762, 313] width 154 height 33
type input "*****"
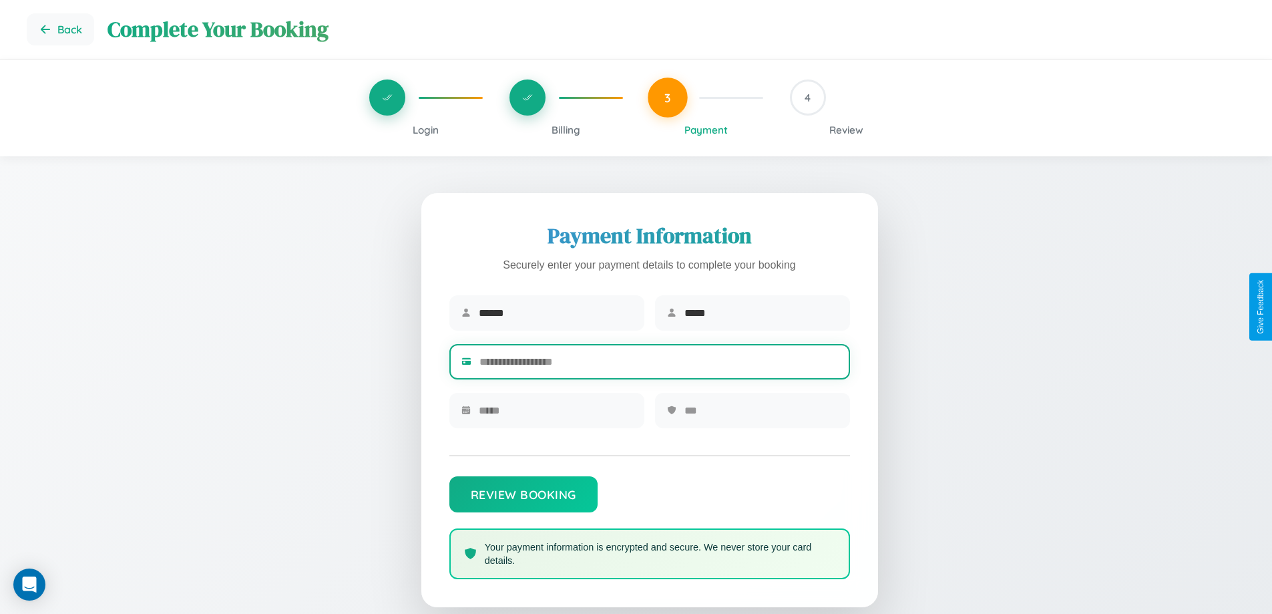
click at [658, 364] on input "text" at bounding box center [659, 361] width 359 height 33
type input "**********"
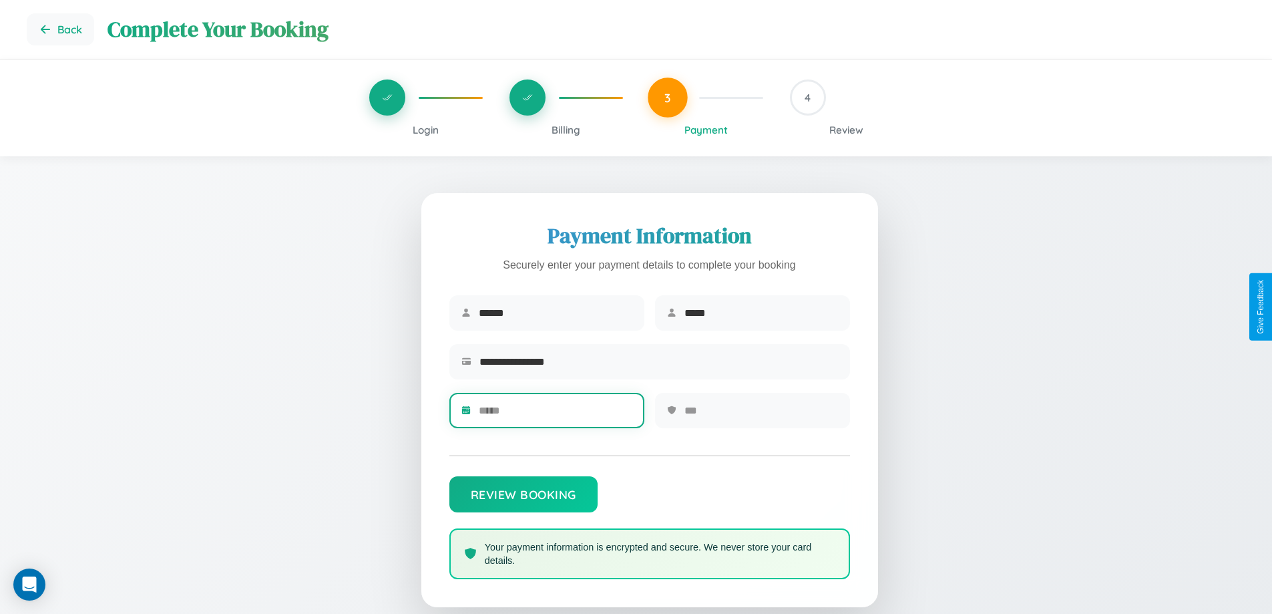
click at [555, 415] on input "text" at bounding box center [556, 410] width 154 height 33
type input "*****"
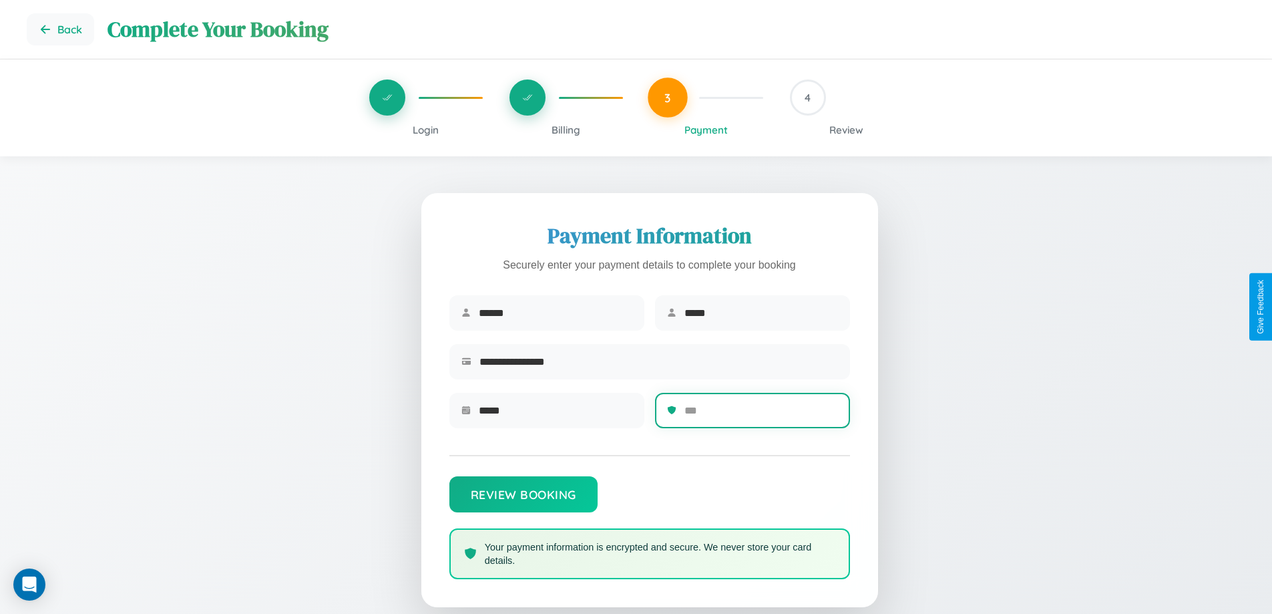
click at [761, 415] on input "text" at bounding box center [762, 410] width 154 height 33
type input "***"
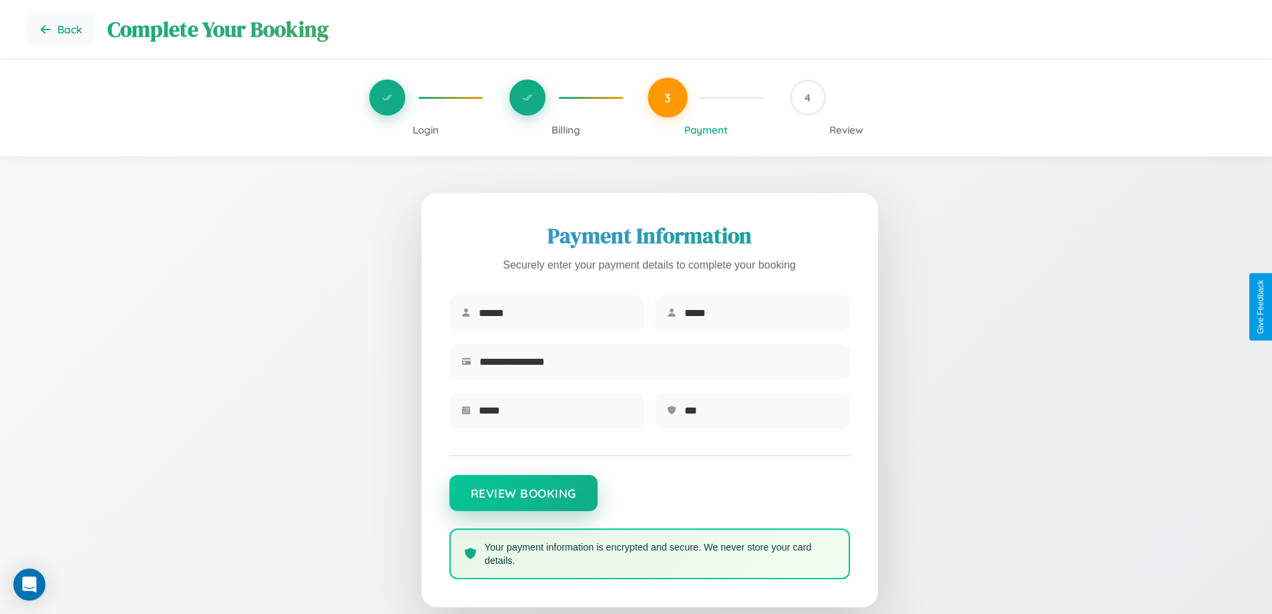
click at [523, 500] on button "Review Booking" at bounding box center [523, 493] width 148 height 36
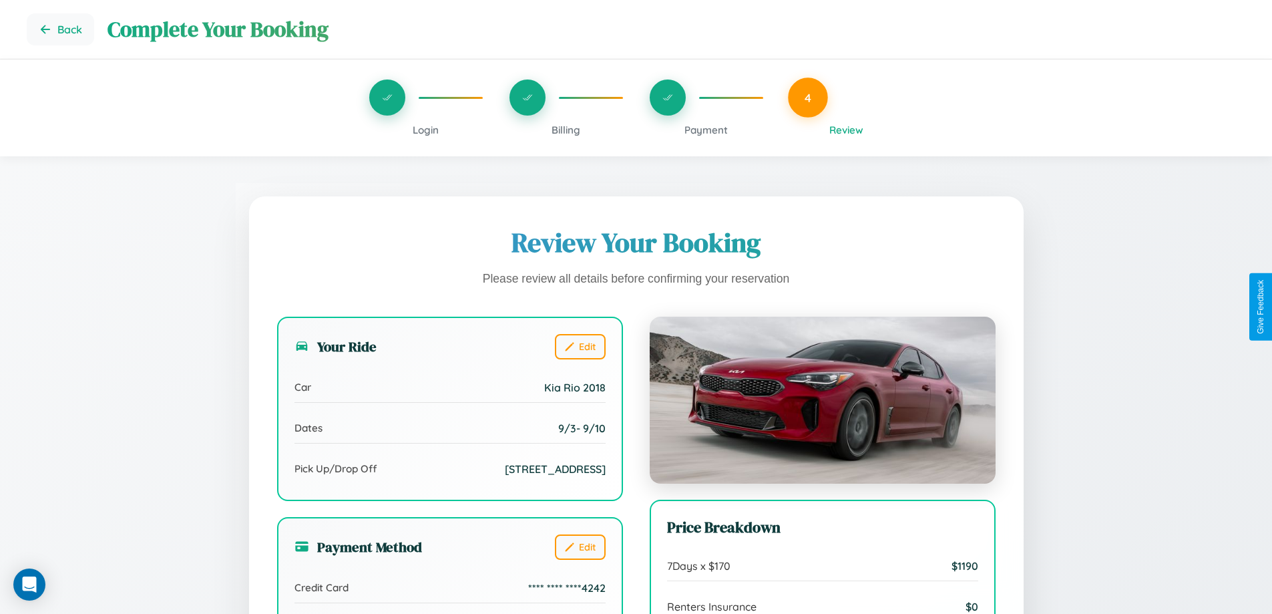
scroll to position [409, 0]
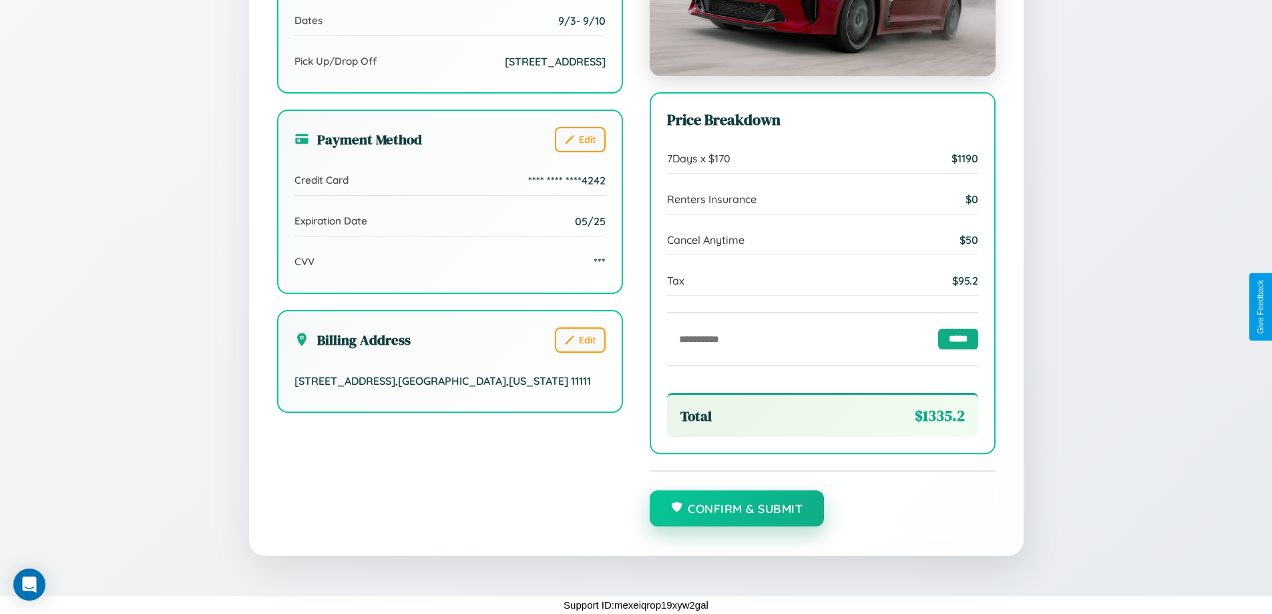
click at [737, 509] on button "Confirm & Submit" at bounding box center [737, 508] width 175 height 36
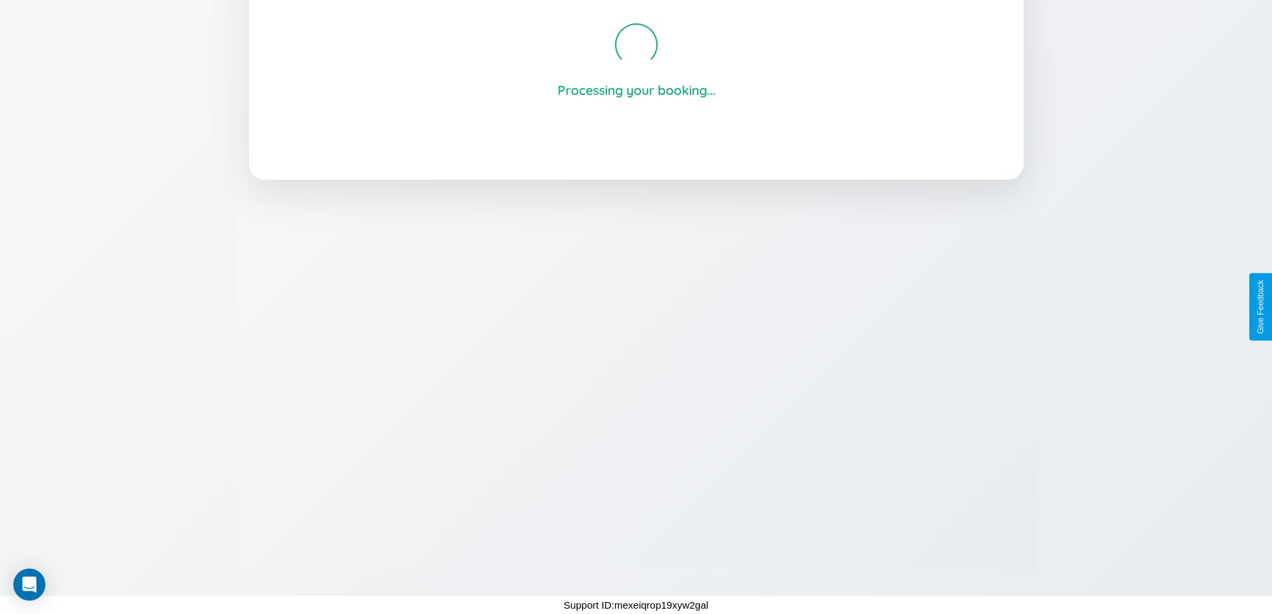
scroll to position [254, 0]
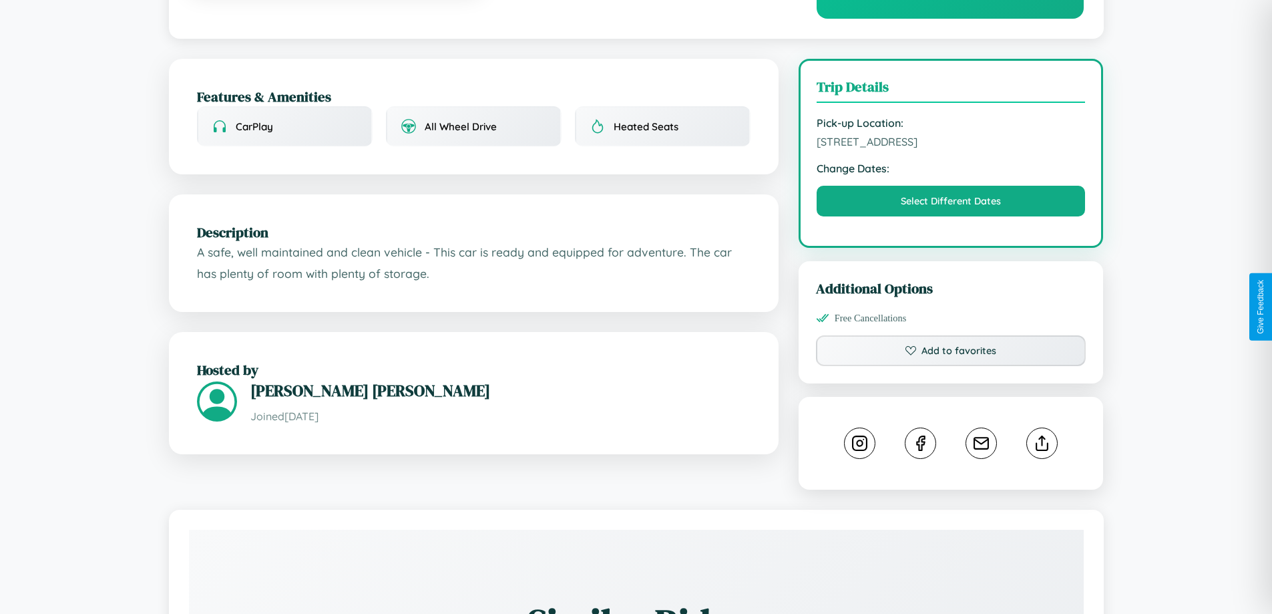
scroll to position [347, 0]
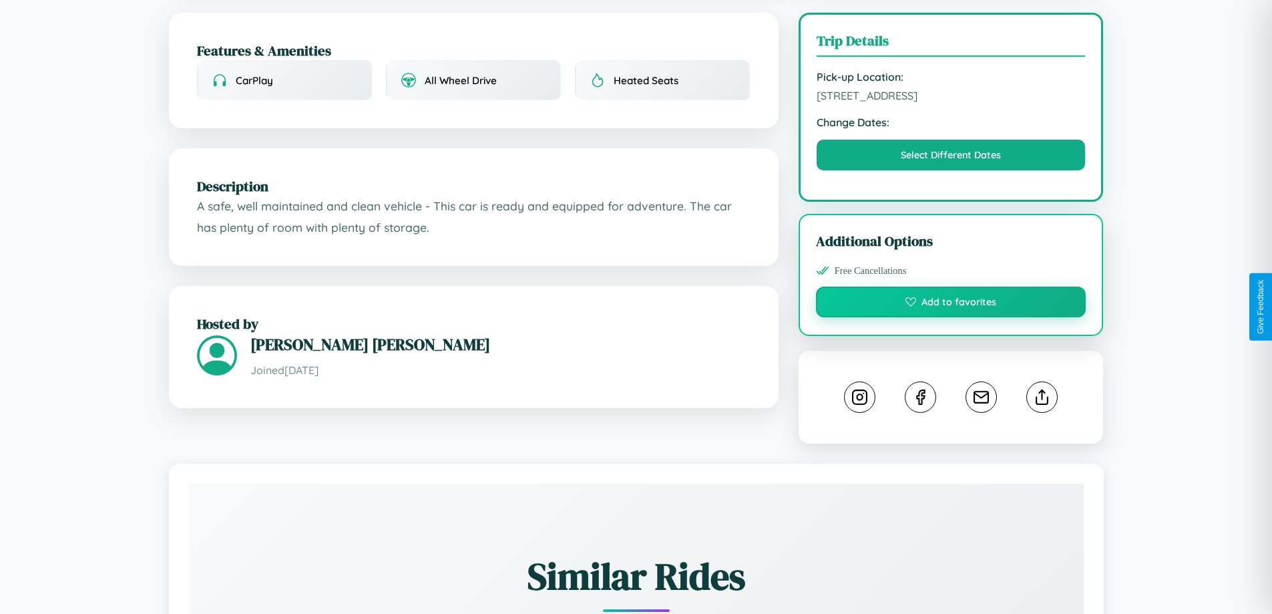
click at [951, 304] on button "Add to favorites" at bounding box center [951, 302] width 270 height 31
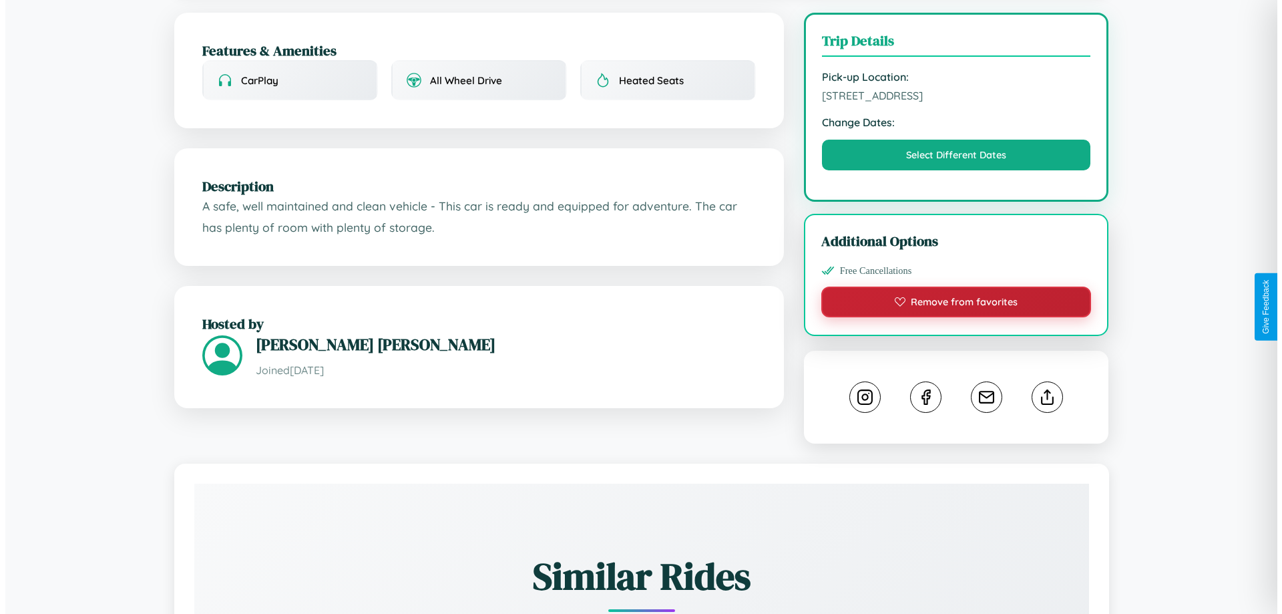
scroll to position [0, 0]
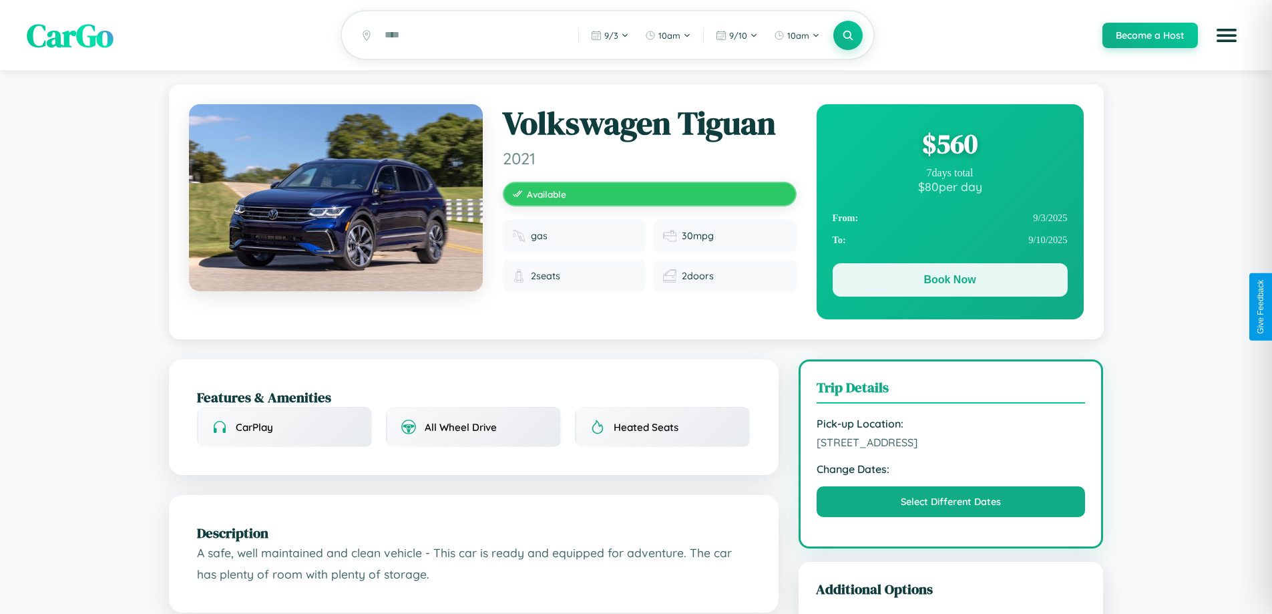
click at [950, 282] on button "Book Now" at bounding box center [950, 279] width 235 height 33
